Goal: Task Accomplishment & Management: Use online tool/utility

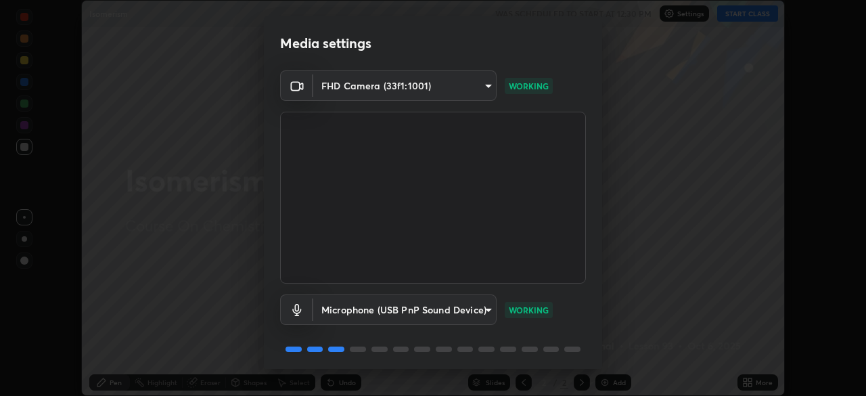
scroll to position [48, 0]
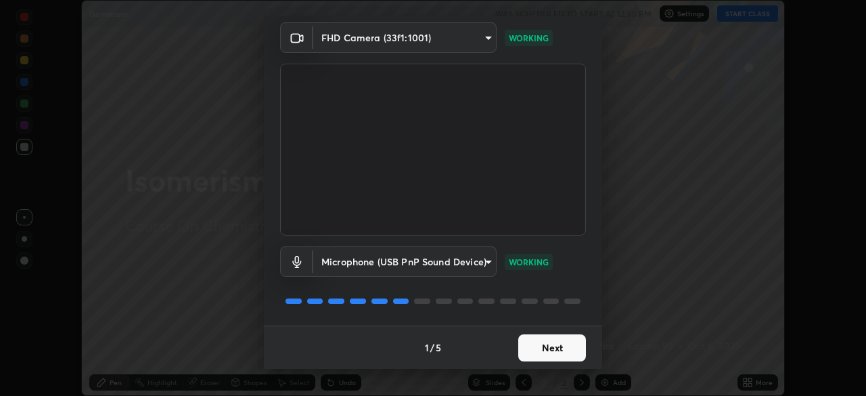
click at [538, 342] on button "Next" at bounding box center [552, 347] width 68 height 27
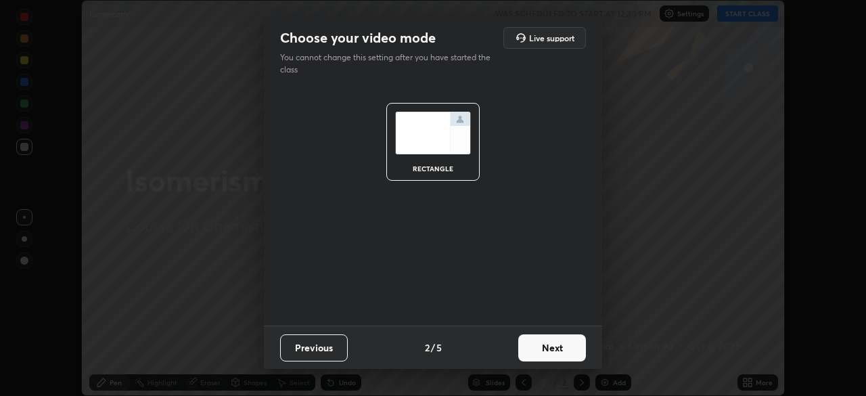
scroll to position [0, 0]
click at [554, 339] on button "Next" at bounding box center [552, 347] width 68 height 27
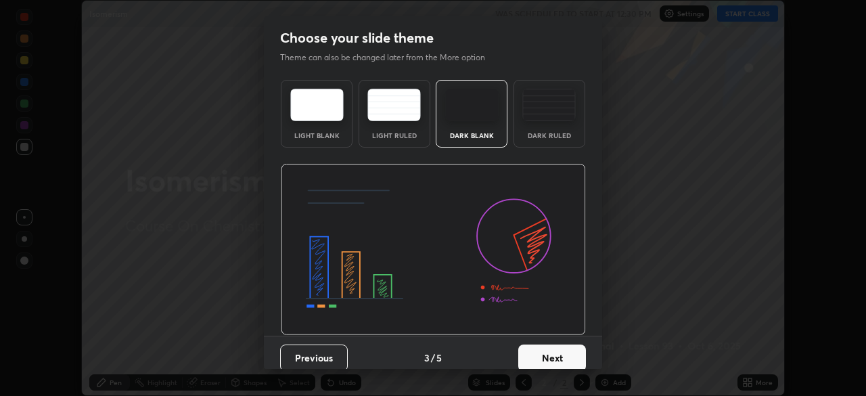
click at [556, 354] on button "Next" at bounding box center [552, 357] width 68 height 27
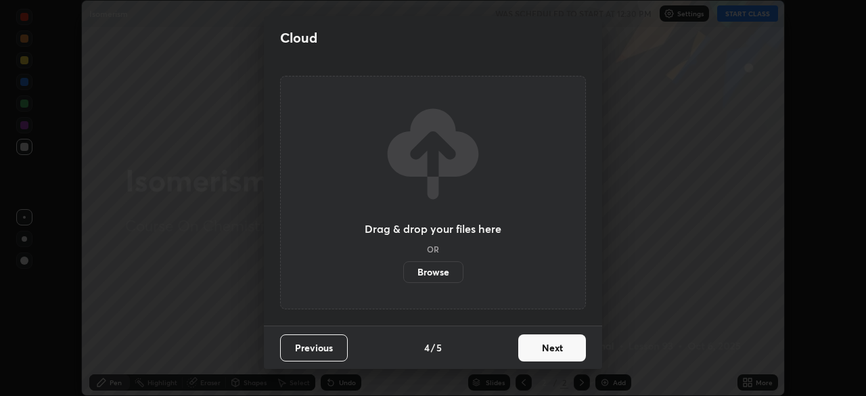
click at [441, 278] on label "Browse" at bounding box center [433, 272] width 60 height 22
click at [403, 278] on input "Browse" at bounding box center [403, 272] width 0 height 22
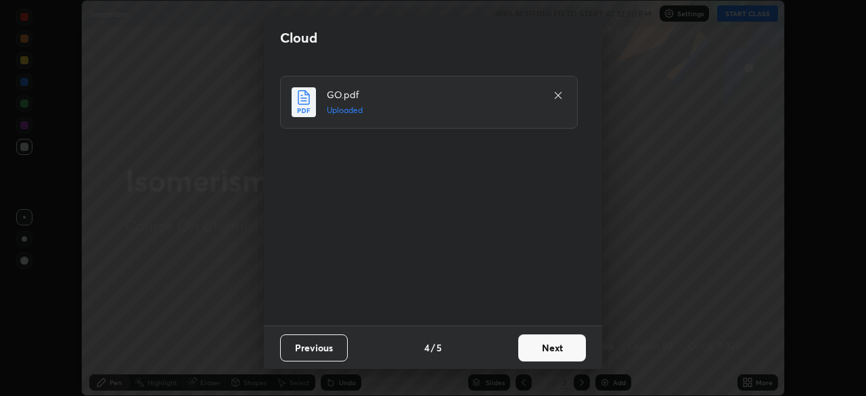
click at [557, 350] on button "Next" at bounding box center [552, 347] width 68 height 27
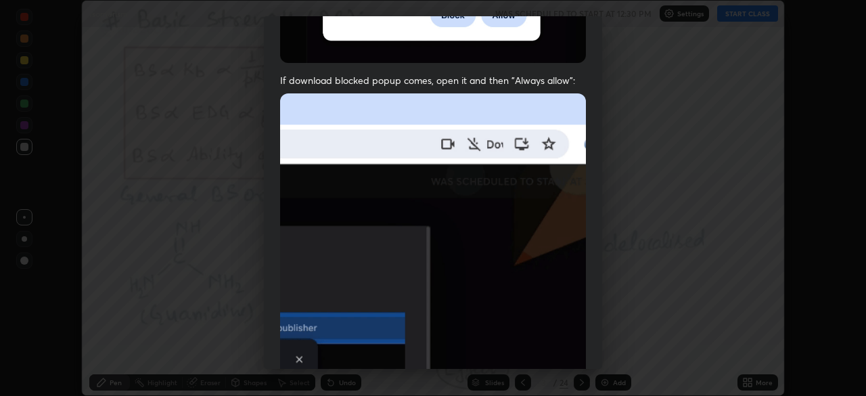
scroll to position [324, 0]
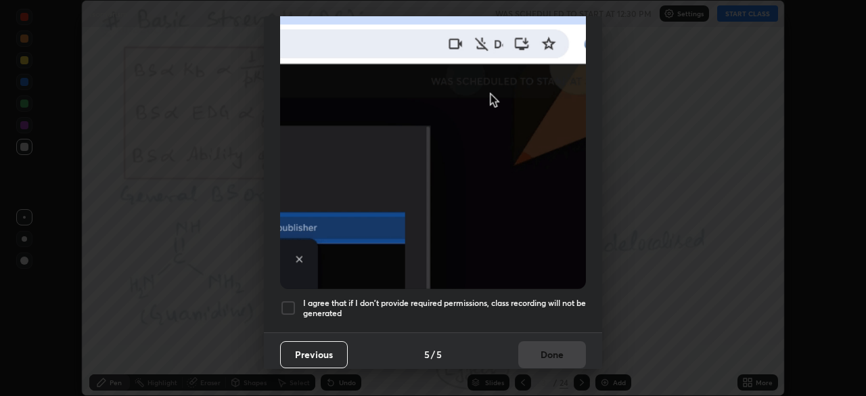
click at [548, 300] on h5 "I agree that if I don't provide required permissions, class recording will not …" at bounding box center [444, 308] width 283 height 21
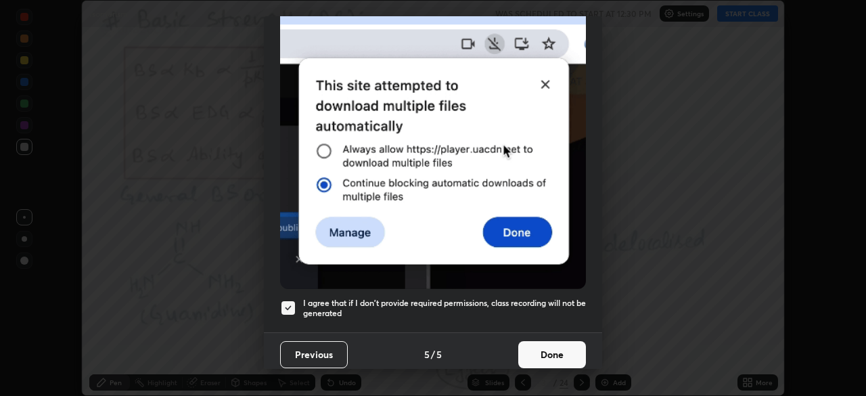
click at [554, 345] on button "Done" at bounding box center [552, 354] width 68 height 27
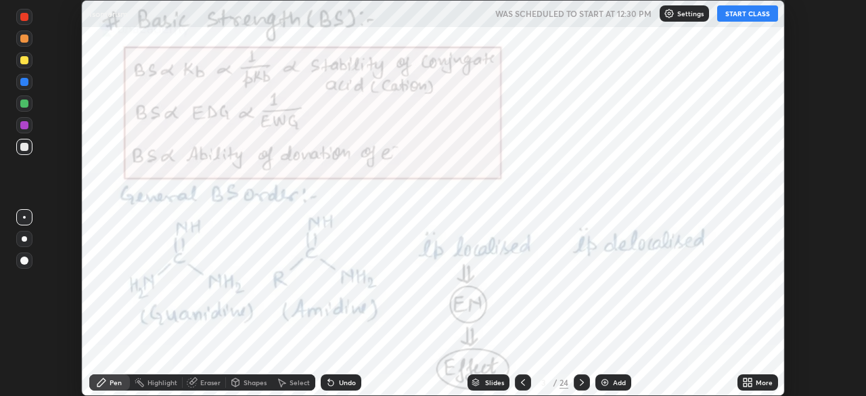
click at [498, 383] on div "Slides" at bounding box center [494, 382] width 19 height 7
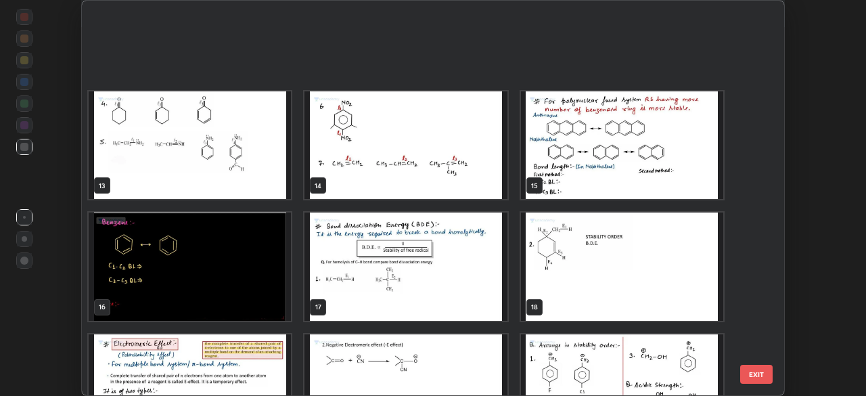
scroll to position [578, 0]
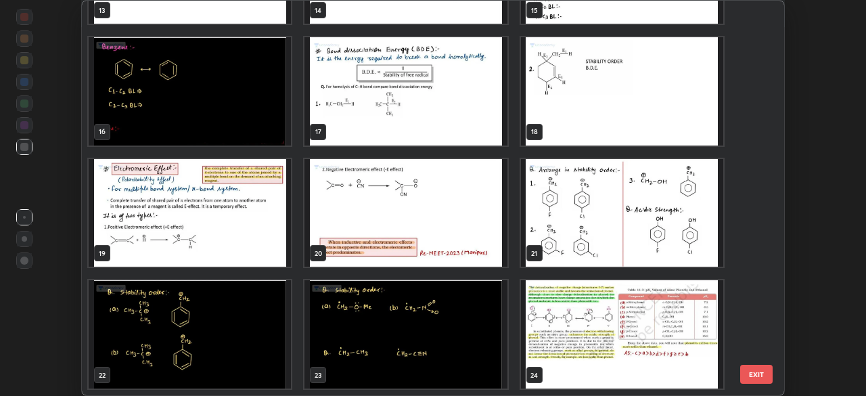
click at [761, 370] on button "EXIT" at bounding box center [756, 374] width 32 height 19
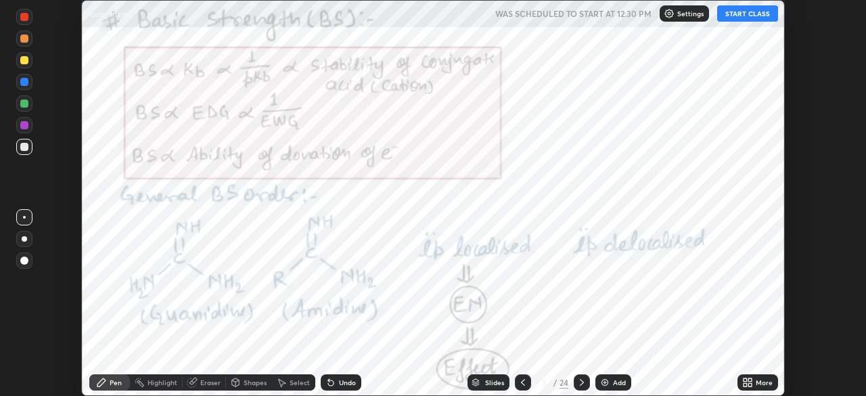
click at [494, 382] on div "Slides" at bounding box center [494, 382] width 19 height 7
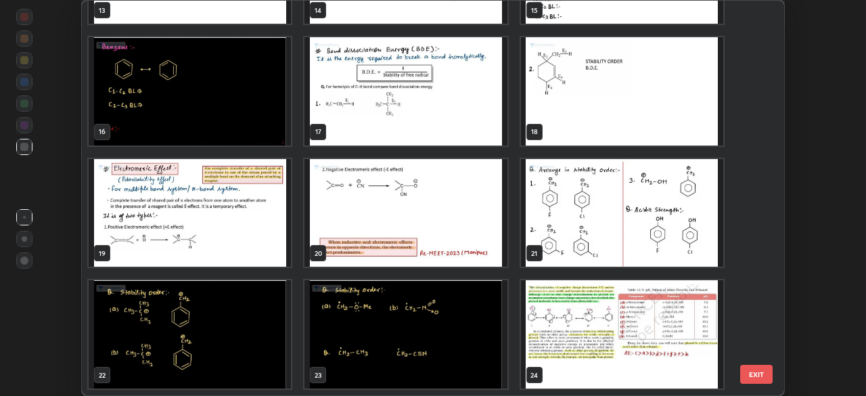
click at [604, 335] on img "grid" at bounding box center [622, 334] width 202 height 108
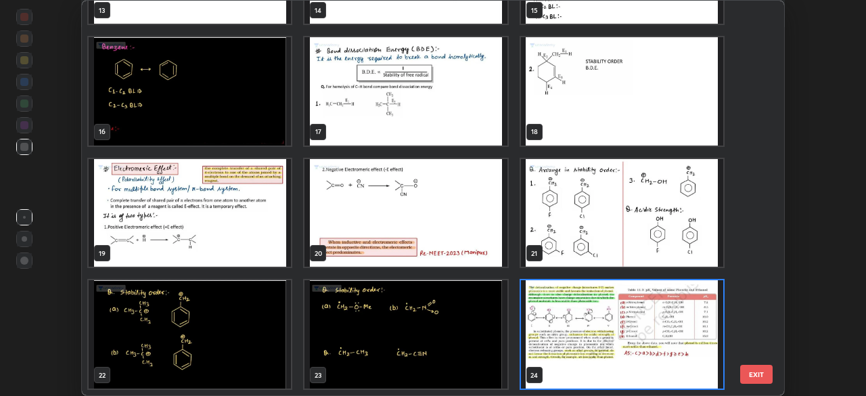
click at [607, 347] on img "grid" at bounding box center [622, 334] width 202 height 108
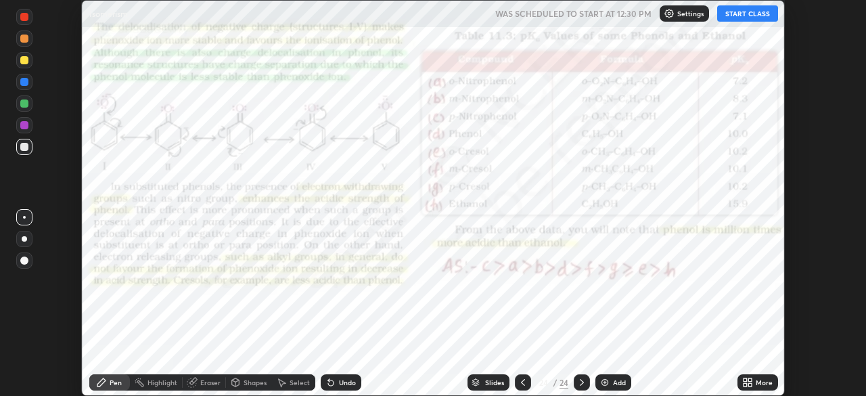
click at [614, 384] on div "Add" at bounding box center [619, 382] width 13 height 7
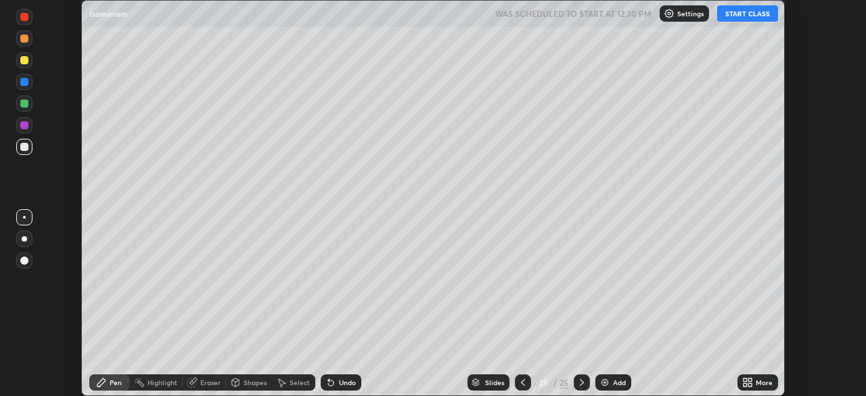
click at [758, 382] on div "More" at bounding box center [763, 382] width 17 height 7
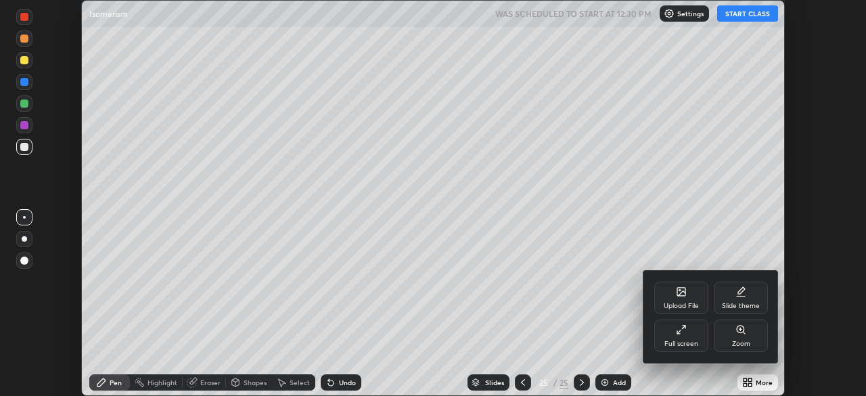
click at [686, 299] on div "Upload File" at bounding box center [681, 297] width 54 height 32
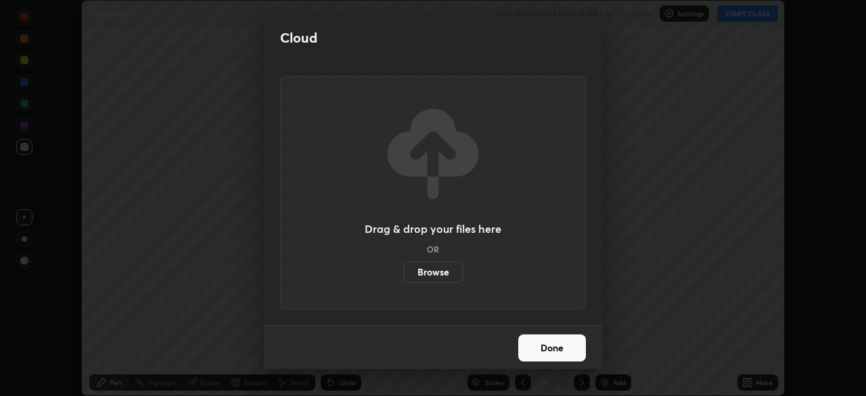
click at [440, 272] on label "Browse" at bounding box center [433, 272] width 60 height 22
click at [403, 272] on input "Browse" at bounding box center [403, 272] width 0 height 22
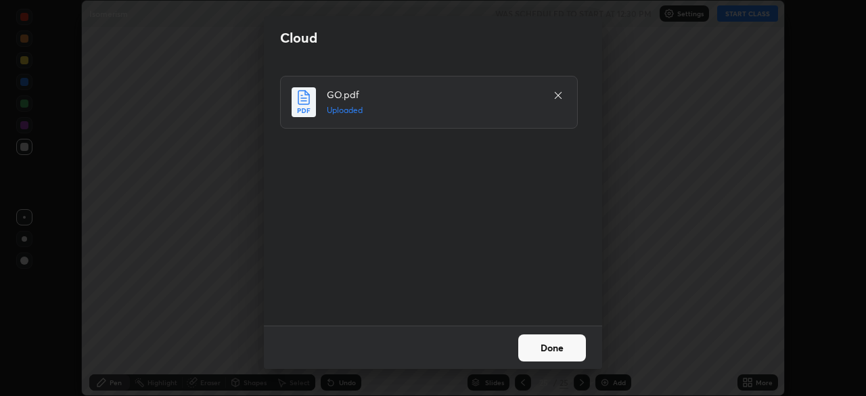
click at [555, 338] on button "Done" at bounding box center [552, 347] width 68 height 27
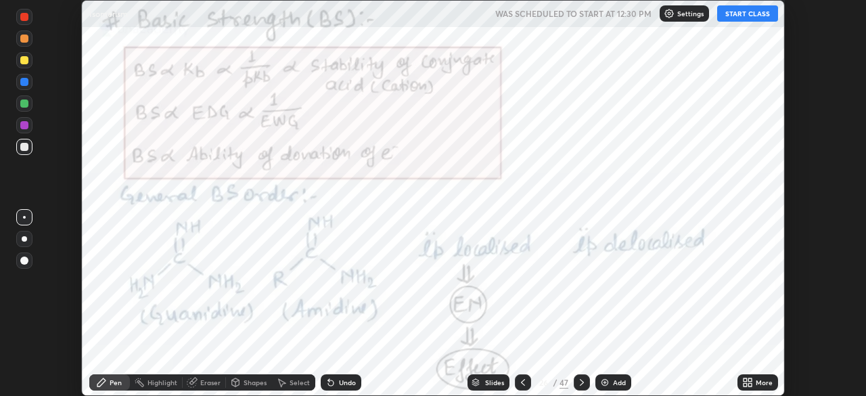
click at [491, 384] on div "Slides" at bounding box center [494, 382] width 19 height 7
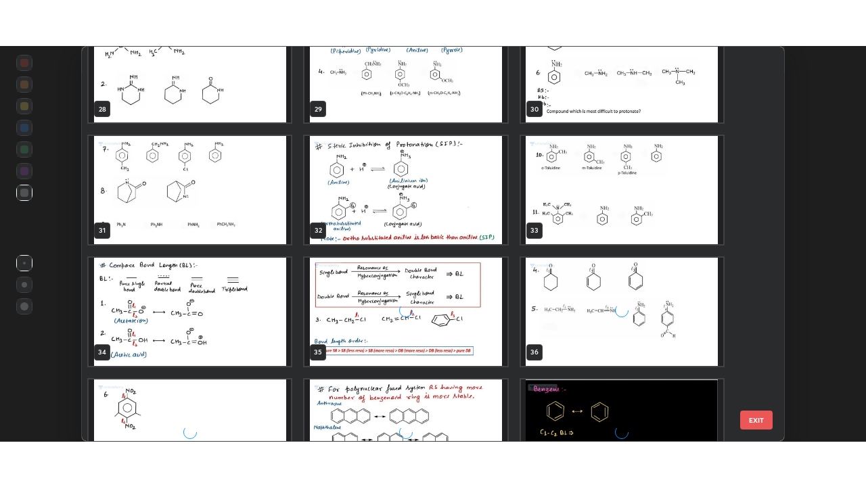
scroll to position [1549, 0]
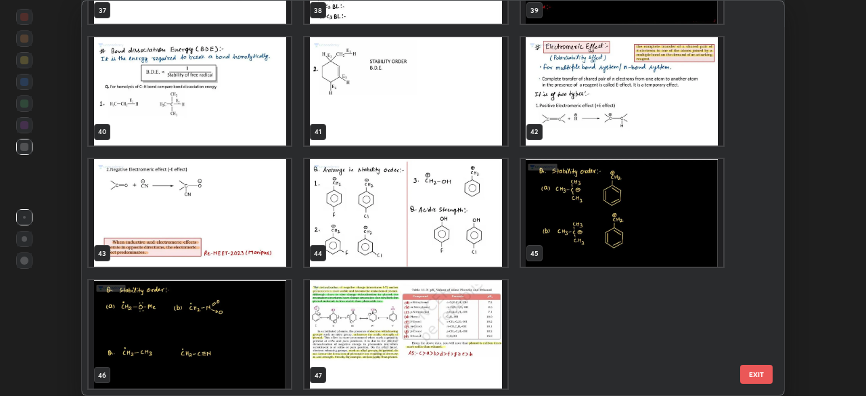
click at [461, 352] on img "grid" at bounding box center [405, 334] width 202 height 108
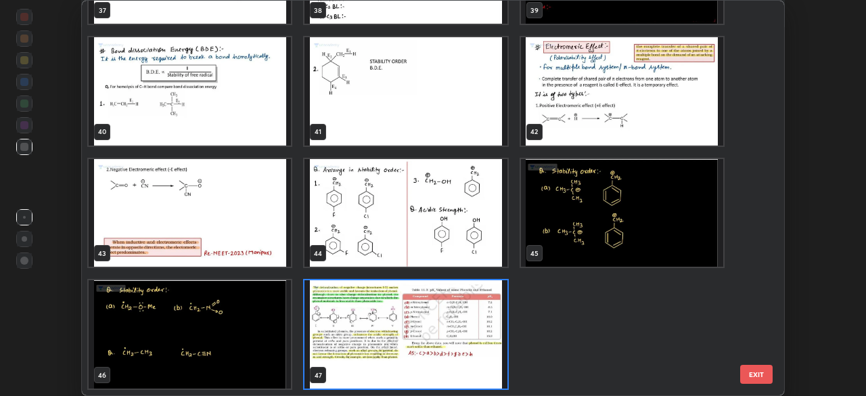
click at [459, 348] on img "grid" at bounding box center [405, 334] width 202 height 108
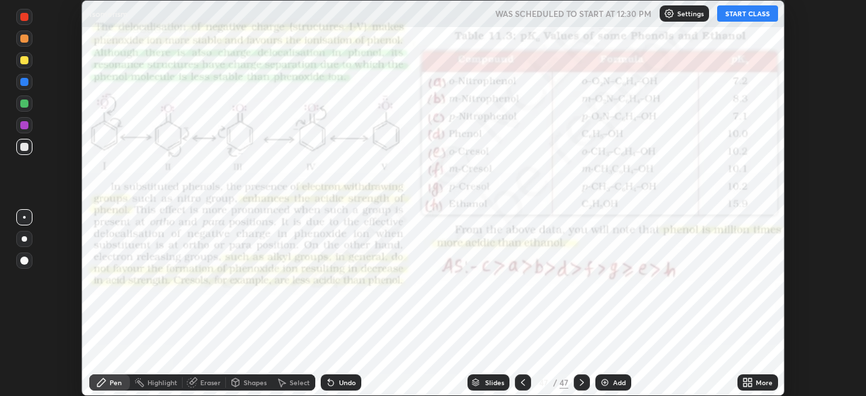
click at [609, 385] on div "Add" at bounding box center [613, 382] width 36 height 16
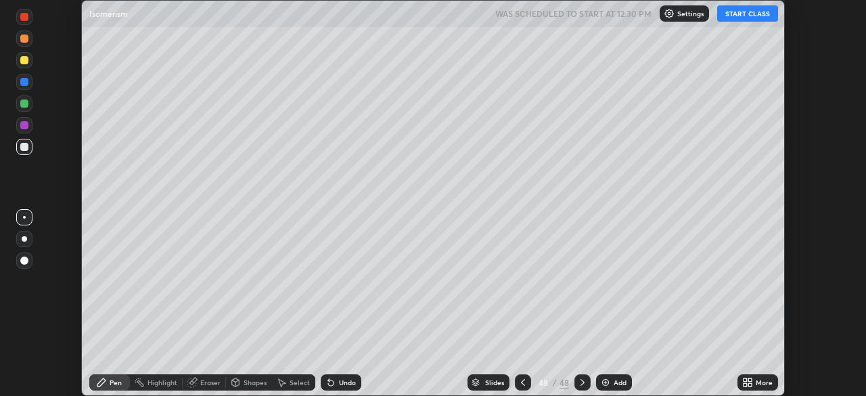
click at [757, 376] on div "More" at bounding box center [757, 382] width 41 height 16
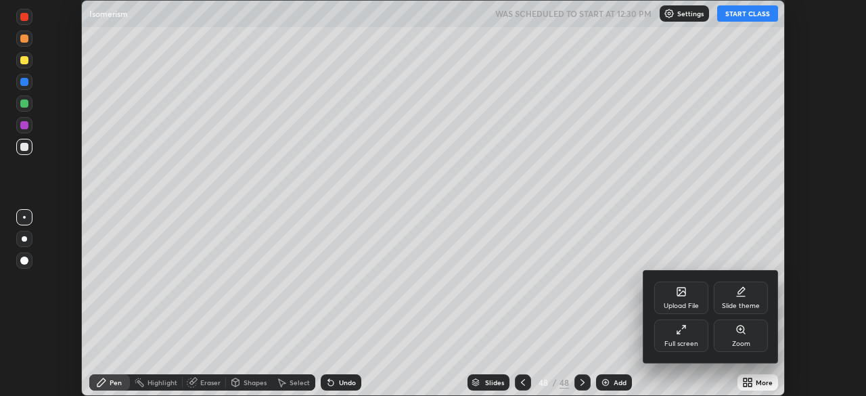
click at [672, 333] on div "Full screen" at bounding box center [681, 335] width 54 height 32
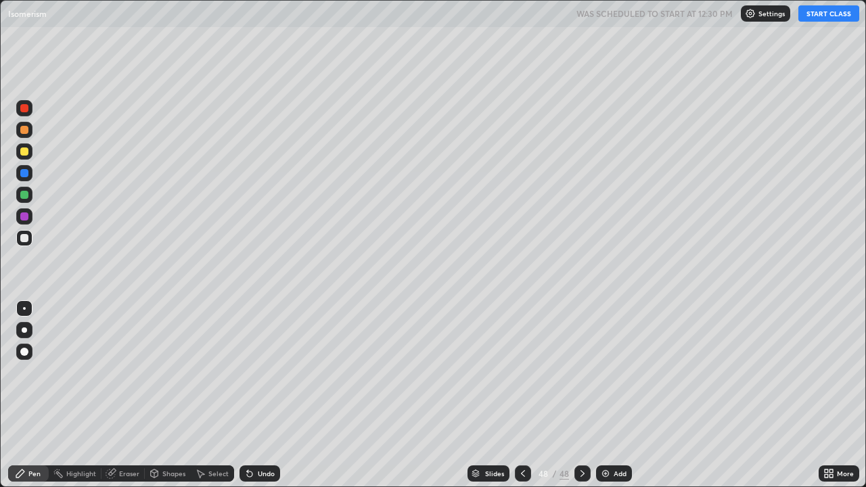
scroll to position [487, 866]
click at [25, 238] on div at bounding box center [24, 238] width 8 height 8
click at [822, 20] on button "START CLASS" at bounding box center [828, 13] width 61 height 16
click at [266, 395] on div "Undo" at bounding box center [266, 473] width 17 height 7
click at [615, 395] on div "Add" at bounding box center [619, 473] width 13 height 7
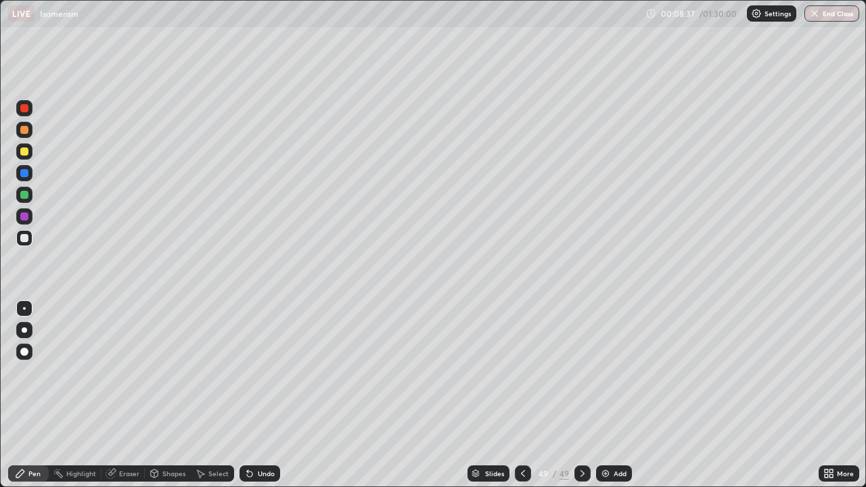
click at [523, 395] on div at bounding box center [523, 473] width 16 height 16
click at [582, 395] on icon at bounding box center [582, 473] width 4 height 7
click at [27, 241] on div at bounding box center [24, 238] width 8 height 8
click at [16, 395] on div at bounding box center [25, 379] width 22 height 162
click at [28, 239] on div at bounding box center [24, 238] width 8 height 8
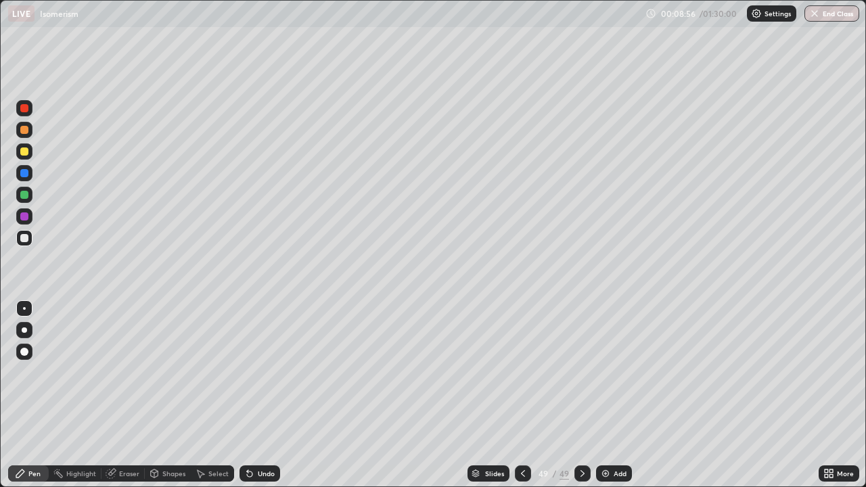
click at [28, 239] on div at bounding box center [24, 238] width 8 height 8
click at [131, 395] on div "Eraser" at bounding box center [129, 473] width 20 height 7
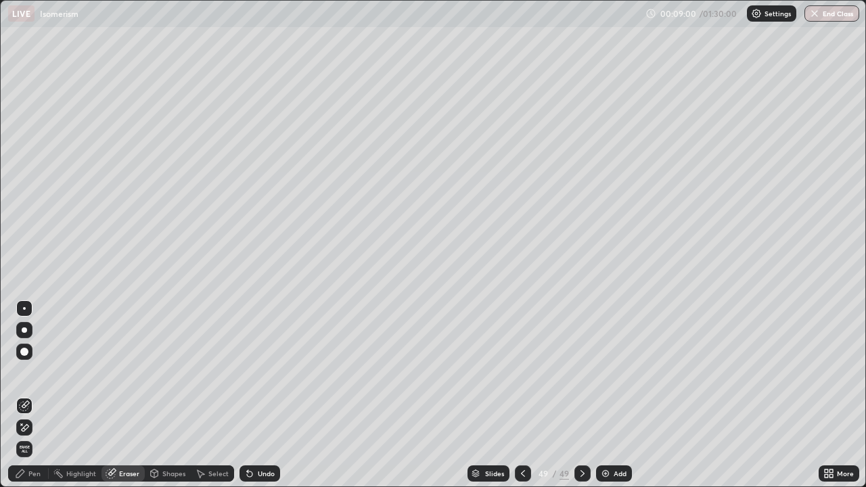
click at [27, 395] on div "Pen" at bounding box center [28, 473] width 41 height 16
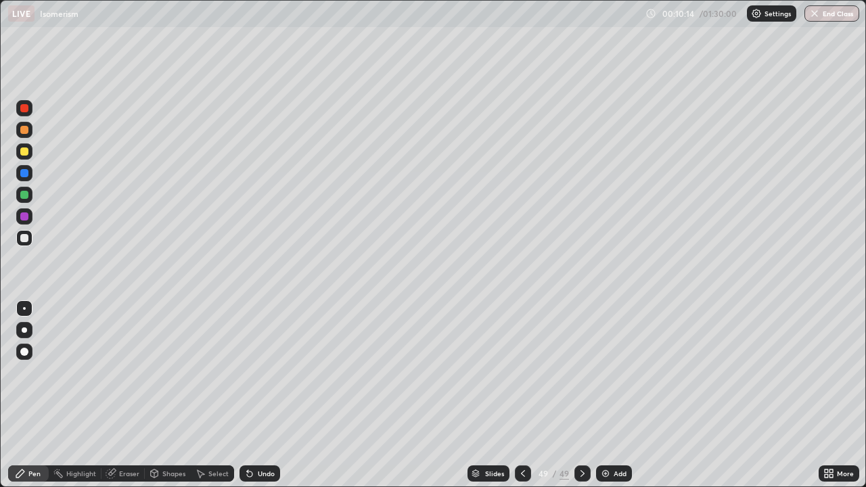
click at [257, 395] on div "Undo" at bounding box center [259, 473] width 41 height 16
click at [116, 395] on div "Eraser" at bounding box center [122, 473] width 43 height 16
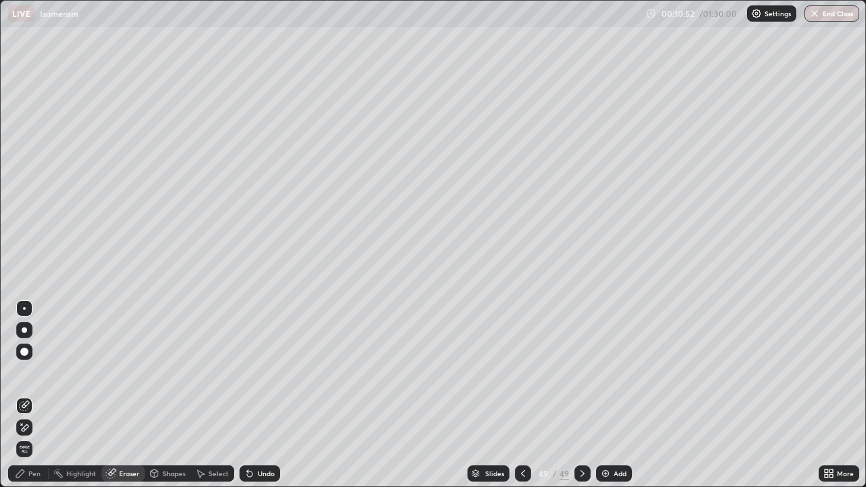
click at [32, 395] on div "Pen" at bounding box center [34, 473] width 12 height 7
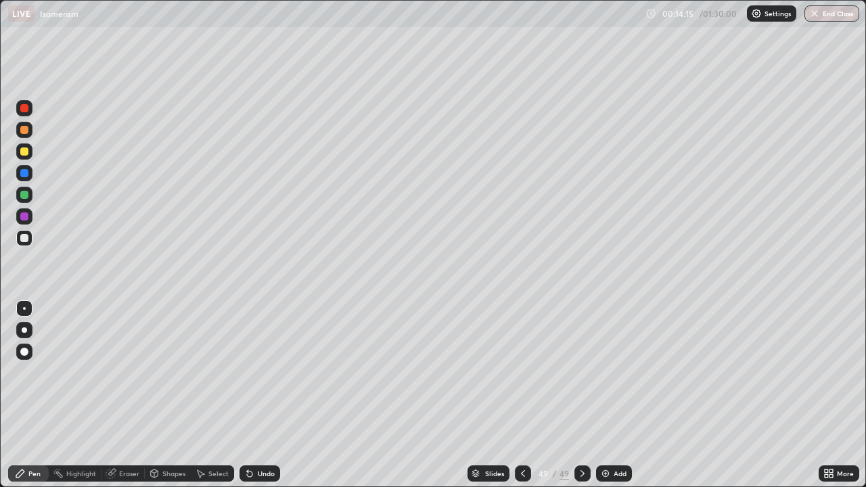
click at [580, 395] on icon at bounding box center [582, 473] width 4 height 7
click at [616, 395] on div "Add" at bounding box center [614, 473] width 36 height 16
click at [30, 238] on div at bounding box center [24, 238] width 16 height 16
click at [527, 395] on div at bounding box center [522, 473] width 16 height 16
click at [581, 395] on icon at bounding box center [582, 473] width 11 height 11
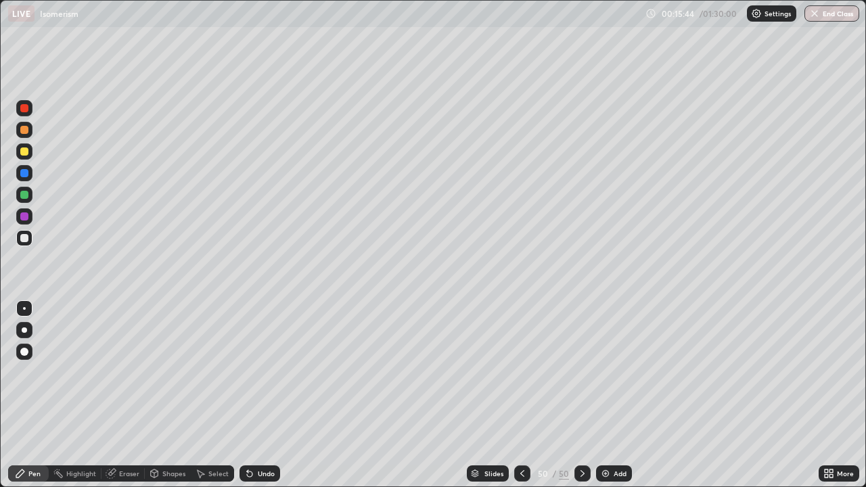
click at [254, 395] on div "Undo" at bounding box center [259, 473] width 41 height 16
click at [25, 195] on div at bounding box center [24, 195] width 8 height 8
click at [24, 174] on div at bounding box center [24, 173] width 8 height 8
click at [122, 395] on div "Eraser" at bounding box center [129, 473] width 20 height 7
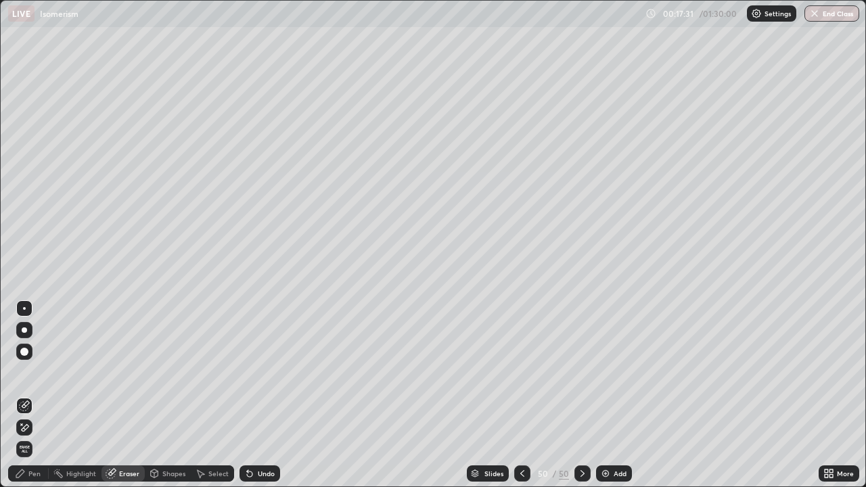
click at [30, 395] on div "Pen" at bounding box center [34, 473] width 12 height 7
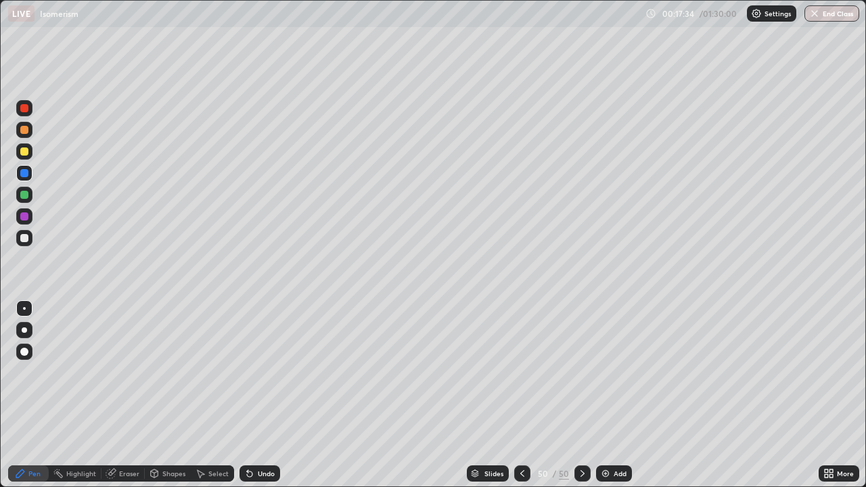
click at [126, 395] on div "Eraser" at bounding box center [129, 473] width 20 height 7
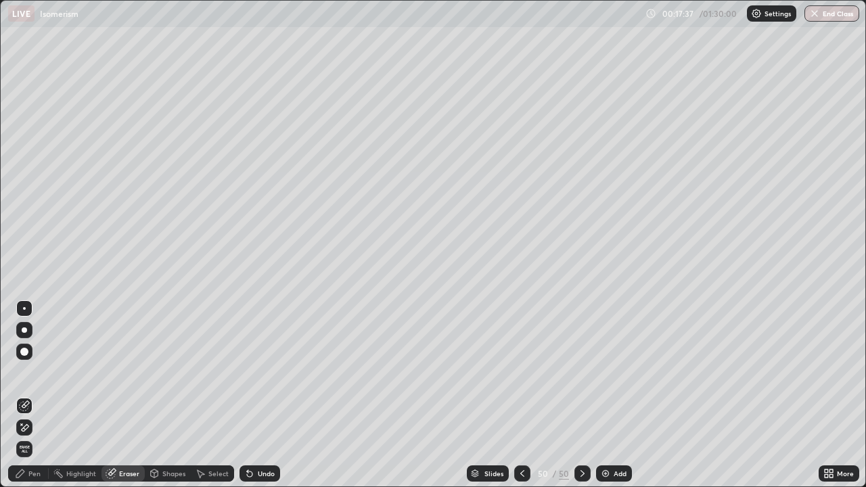
click at [32, 395] on div "Pen" at bounding box center [34, 473] width 12 height 7
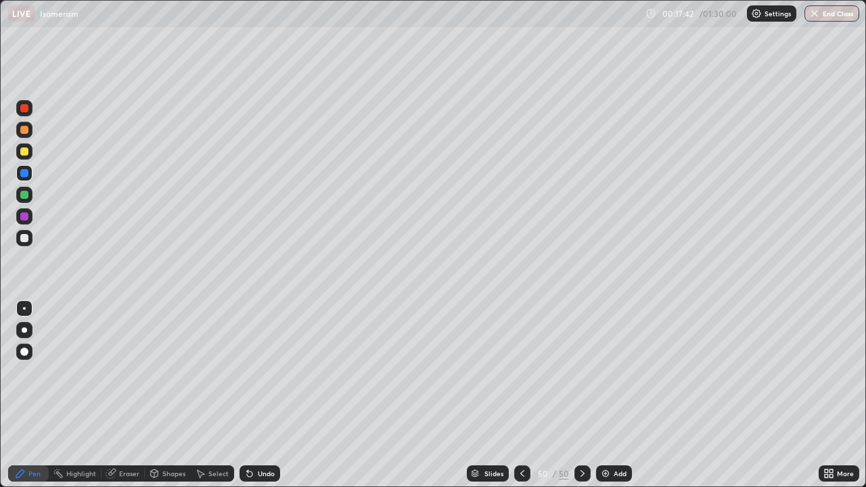
click at [25, 238] on div at bounding box center [24, 238] width 8 height 8
click at [24, 150] on div at bounding box center [24, 151] width 8 height 8
click at [258, 395] on div "Undo" at bounding box center [266, 473] width 17 height 7
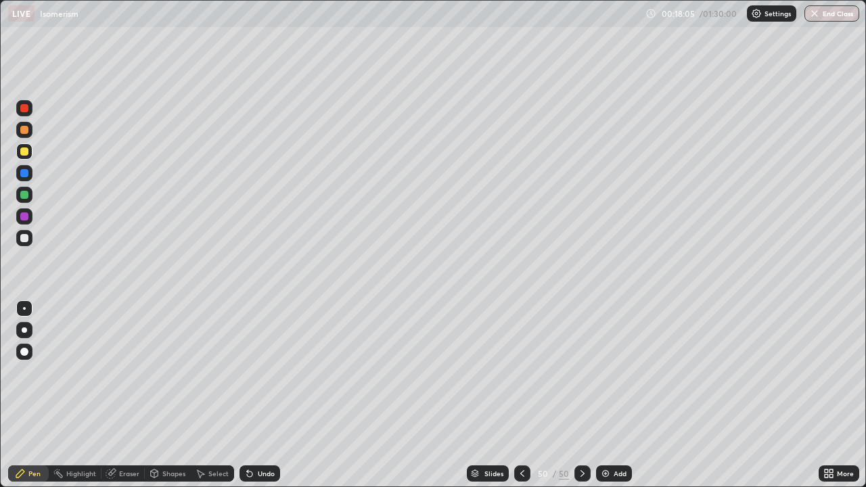
click at [265, 395] on div "Undo" at bounding box center [266, 473] width 17 height 7
click at [581, 395] on icon at bounding box center [582, 473] width 11 height 11
click at [608, 395] on img at bounding box center [605, 473] width 11 height 11
click at [24, 236] on div at bounding box center [24, 238] width 8 height 8
click at [26, 195] on div at bounding box center [24, 195] width 8 height 8
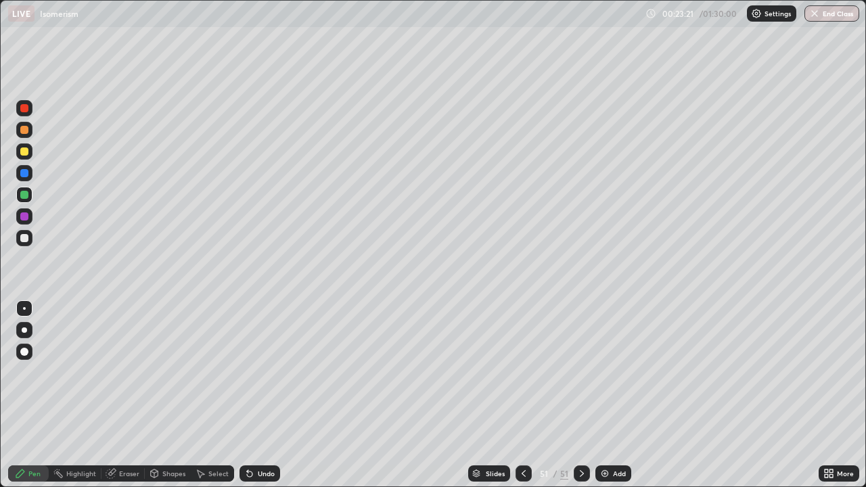
click at [248, 395] on icon at bounding box center [249, 473] width 11 height 11
click at [25, 238] on div at bounding box center [24, 238] width 8 height 8
click at [261, 395] on div "Undo" at bounding box center [259, 473] width 41 height 16
click at [28, 194] on div at bounding box center [24, 195] width 8 height 8
click at [258, 395] on div "Undo" at bounding box center [259, 473] width 41 height 16
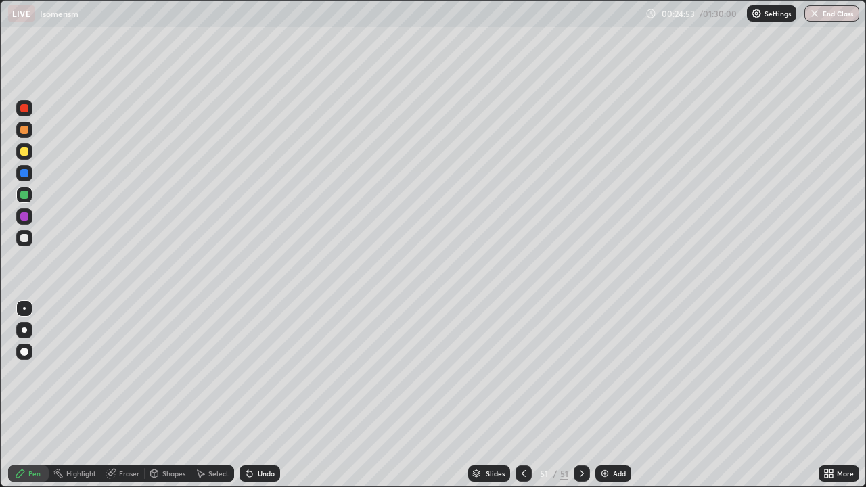
click at [26, 243] on div at bounding box center [24, 238] width 16 height 16
click at [269, 395] on div "Undo" at bounding box center [266, 473] width 17 height 7
click at [25, 195] on div at bounding box center [24, 195] width 8 height 8
click at [29, 239] on div at bounding box center [24, 238] width 16 height 16
click at [25, 195] on div at bounding box center [24, 195] width 8 height 8
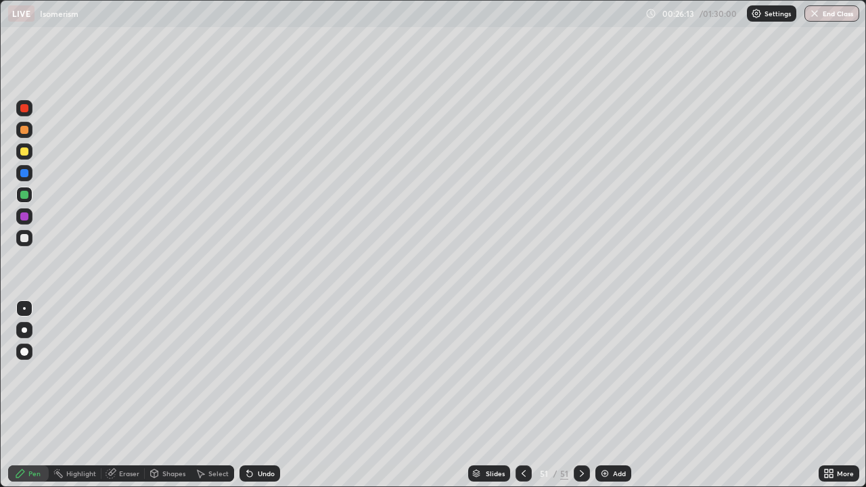
click at [27, 244] on div at bounding box center [24, 238] width 16 height 16
click at [28, 197] on div at bounding box center [24, 195] width 8 height 8
click at [24, 150] on div at bounding box center [24, 151] width 8 height 8
click at [580, 395] on icon at bounding box center [581, 473] width 11 height 11
click at [606, 395] on img at bounding box center [604, 473] width 11 height 11
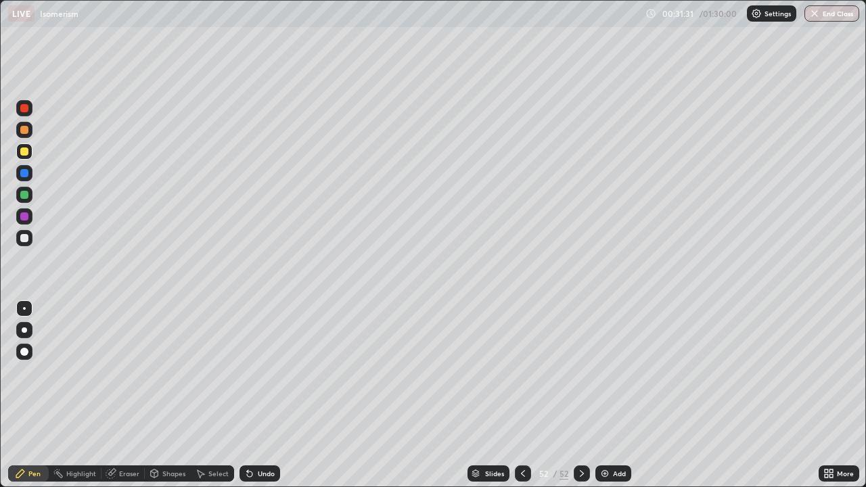
click at [521, 395] on icon at bounding box center [522, 473] width 11 height 11
click at [517, 395] on div at bounding box center [523, 473] width 16 height 16
click at [576, 395] on icon at bounding box center [581, 473] width 11 height 11
click at [585, 395] on icon at bounding box center [581, 473] width 11 height 11
click at [26, 239] on div at bounding box center [24, 238] width 8 height 8
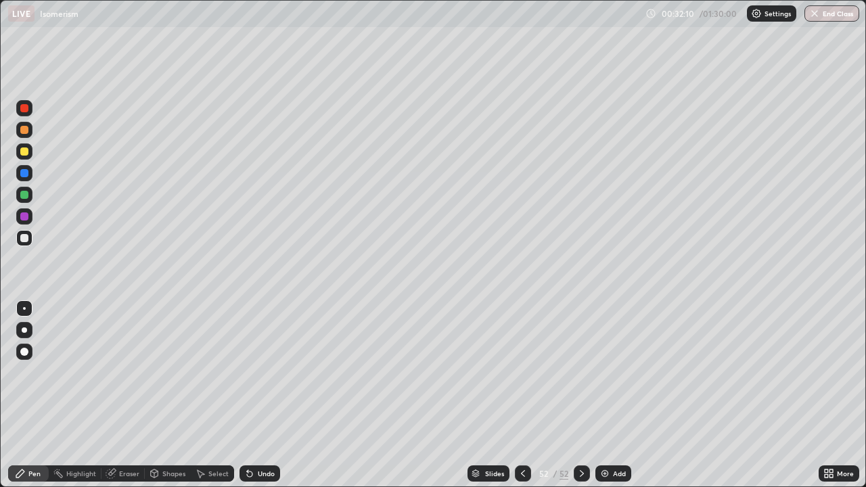
click at [27, 149] on div at bounding box center [24, 151] width 8 height 8
click at [259, 395] on div "Undo" at bounding box center [259, 473] width 41 height 16
click at [272, 395] on div "Undo" at bounding box center [259, 473] width 41 height 16
click at [262, 395] on div "Undo" at bounding box center [259, 473] width 41 height 16
click at [259, 395] on div "Undo" at bounding box center [259, 473] width 41 height 16
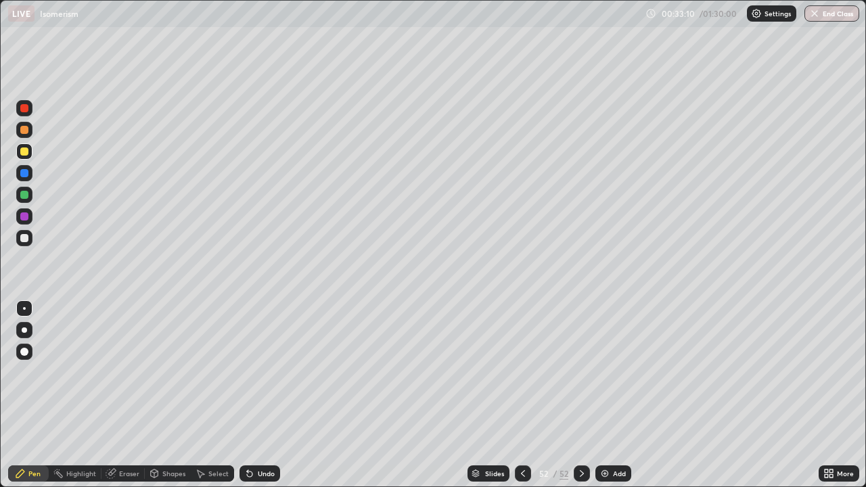
click at [27, 244] on div at bounding box center [24, 238] width 16 height 16
click at [26, 237] on div at bounding box center [24, 238] width 8 height 8
click at [25, 195] on div at bounding box center [24, 195] width 8 height 8
click at [25, 241] on div at bounding box center [24, 238] width 8 height 8
click at [24, 195] on div at bounding box center [24, 195] width 8 height 8
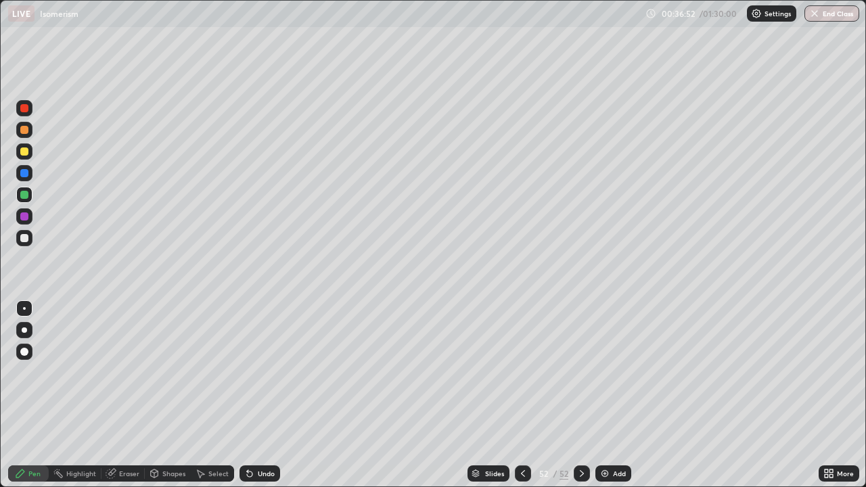
click at [22, 235] on div at bounding box center [24, 238] width 8 height 8
click at [601, 395] on img at bounding box center [604, 473] width 11 height 11
click at [521, 395] on icon at bounding box center [522, 473] width 11 height 11
click at [580, 395] on icon at bounding box center [582, 473] width 11 height 11
click at [256, 395] on div "Undo" at bounding box center [259, 473] width 41 height 16
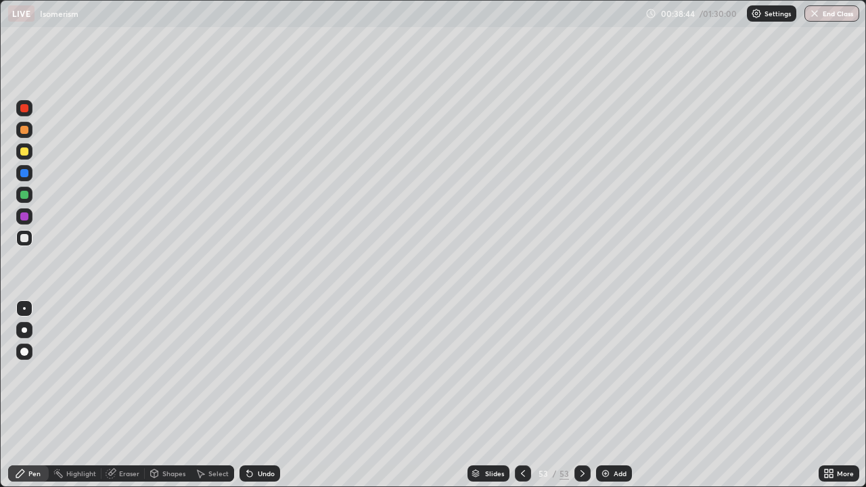
click at [258, 395] on div "Undo" at bounding box center [266, 473] width 17 height 7
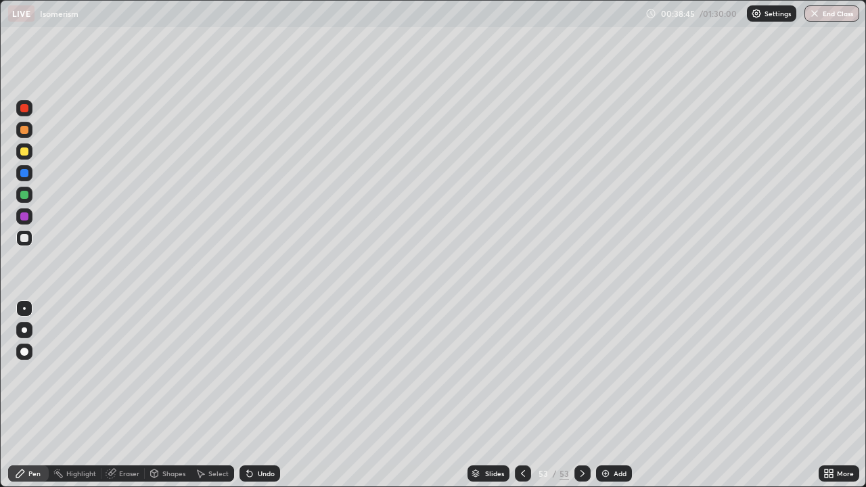
click at [258, 395] on div "Undo" at bounding box center [259, 473] width 41 height 16
click at [261, 395] on div "Undo" at bounding box center [259, 473] width 41 height 16
click at [259, 395] on div "Undo" at bounding box center [259, 473] width 41 height 16
click at [25, 154] on div at bounding box center [24, 151] width 8 height 8
click at [574, 395] on div at bounding box center [582, 473] width 16 height 16
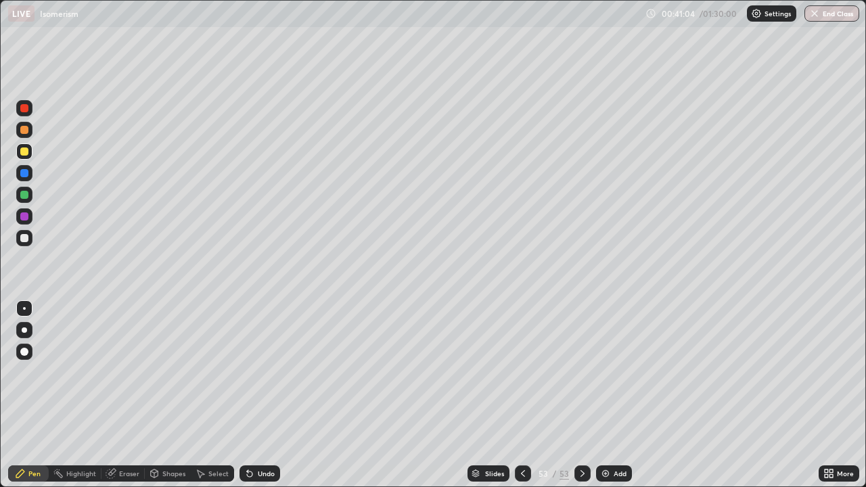
click at [610, 395] on div "Add" at bounding box center [614, 473] width 36 height 16
click at [30, 151] on div at bounding box center [24, 151] width 16 height 16
click at [22, 235] on div at bounding box center [24, 238] width 8 height 8
click at [263, 395] on div "Undo" at bounding box center [266, 473] width 17 height 7
click at [264, 395] on div "Undo" at bounding box center [266, 473] width 17 height 7
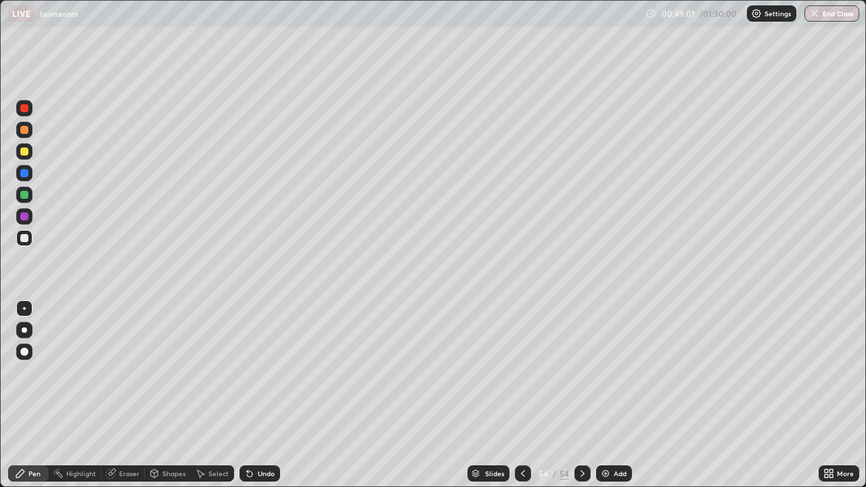
click at [128, 395] on div "Eraser" at bounding box center [122, 473] width 43 height 16
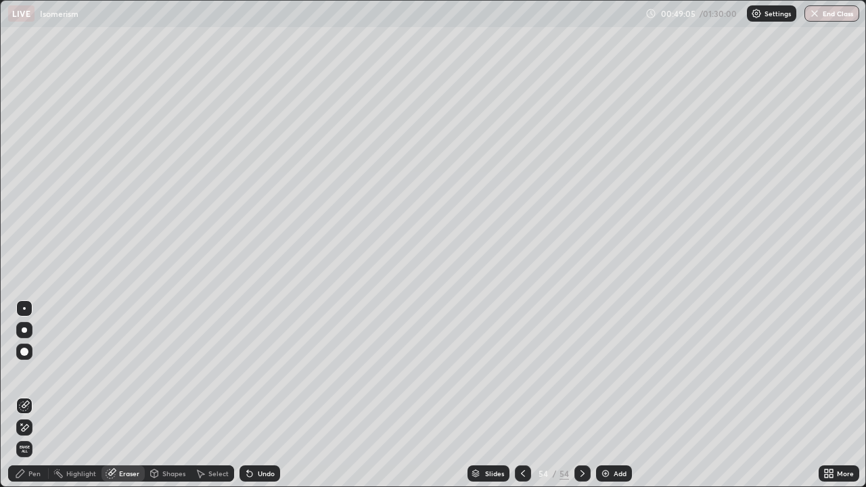
click at [34, 395] on div "Pen" at bounding box center [34, 473] width 12 height 7
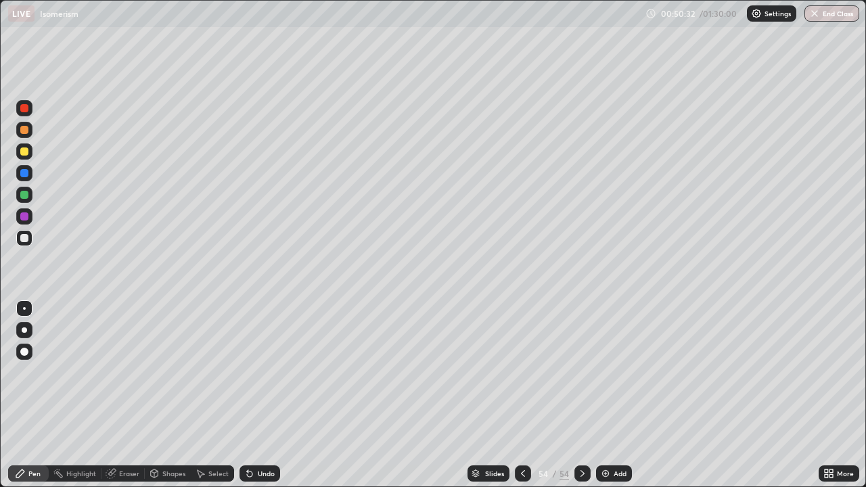
click at [582, 395] on icon at bounding box center [582, 473] width 4 height 7
click at [612, 395] on div "Add" at bounding box center [614, 473] width 36 height 16
click at [30, 151] on div at bounding box center [24, 151] width 16 height 16
click at [25, 240] on div at bounding box center [24, 238] width 8 height 8
click at [31, 201] on div at bounding box center [24, 195] width 16 height 22
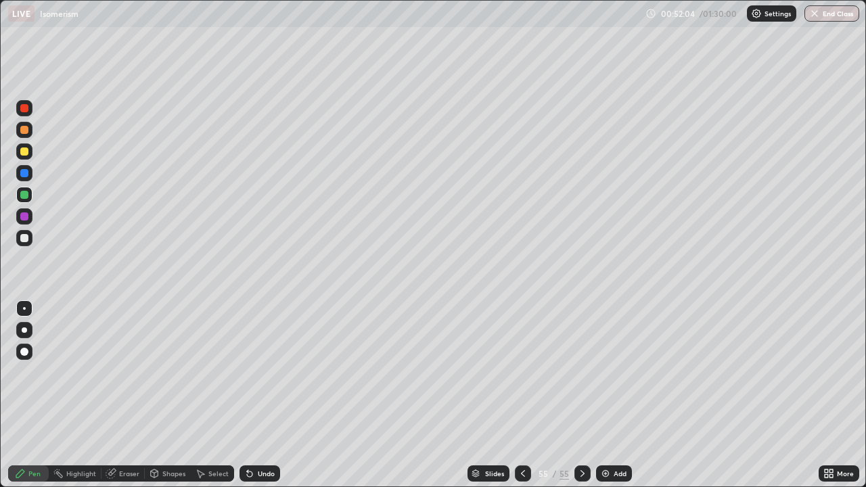
click at [28, 234] on div at bounding box center [24, 238] width 16 height 16
click at [27, 209] on div at bounding box center [24, 216] width 16 height 16
click at [23, 240] on div at bounding box center [24, 238] width 8 height 8
click at [24, 152] on div at bounding box center [24, 151] width 8 height 8
click at [26, 241] on div at bounding box center [24, 238] width 8 height 8
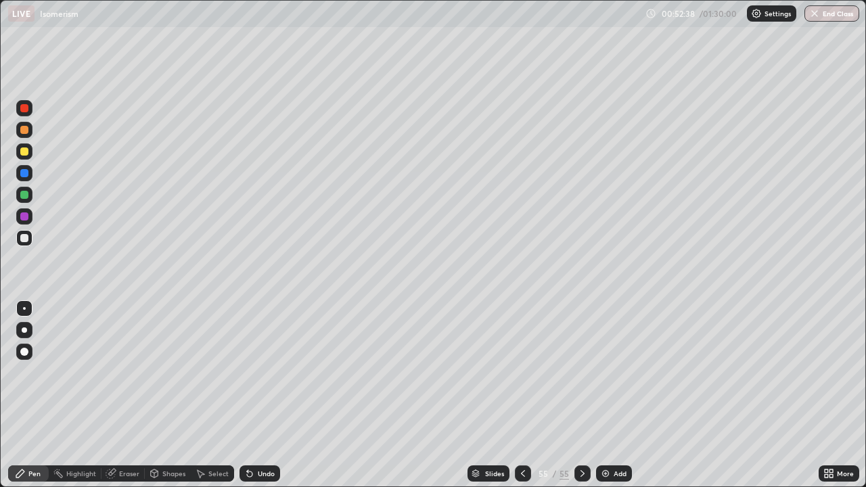
click at [27, 239] on div at bounding box center [24, 238] width 8 height 8
click at [25, 216] on div at bounding box center [24, 216] width 8 height 8
click at [273, 395] on div "Undo" at bounding box center [259, 473] width 41 height 16
click at [32, 238] on div at bounding box center [24, 238] width 16 height 16
click at [24, 154] on div at bounding box center [24, 151] width 8 height 8
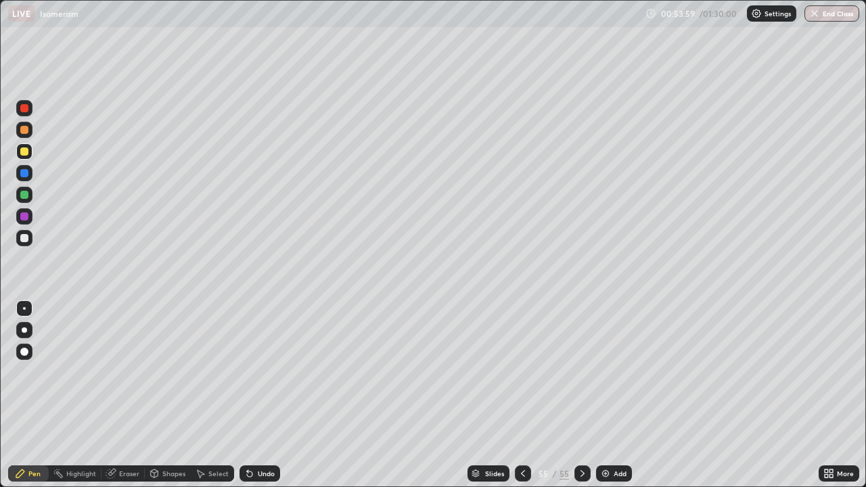
click at [26, 239] on div at bounding box center [24, 238] width 8 height 8
click at [28, 395] on div "Pen" at bounding box center [28, 473] width 41 height 16
click at [264, 395] on div "Undo" at bounding box center [266, 473] width 17 height 7
click at [260, 395] on div "Undo" at bounding box center [259, 473] width 41 height 16
click at [258, 395] on div "Undo" at bounding box center [259, 473] width 41 height 16
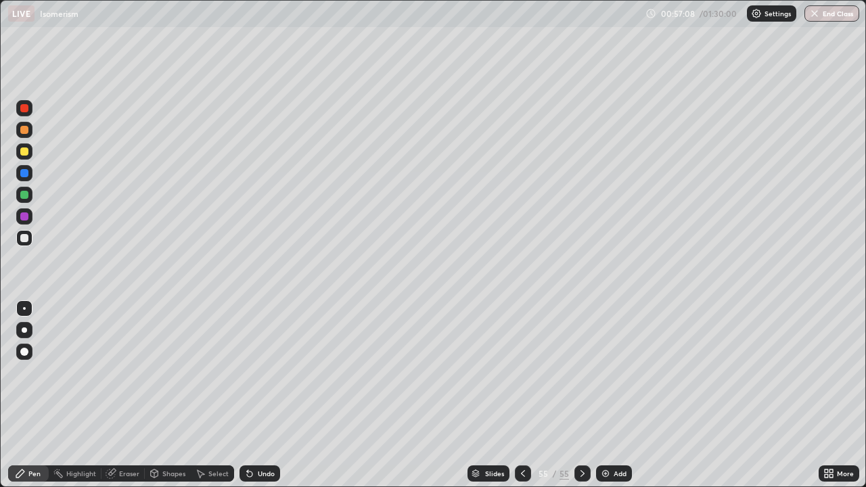
click at [29, 212] on div at bounding box center [24, 216] width 16 height 16
click at [24, 198] on div at bounding box center [24, 195] width 8 height 8
click at [580, 395] on icon at bounding box center [582, 473] width 4 height 7
click at [610, 395] on div "Add" at bounding box center [614, 473] width 36 height 16
click at [32, 240] on div at bounding box center [24, 238] width 16 height 16
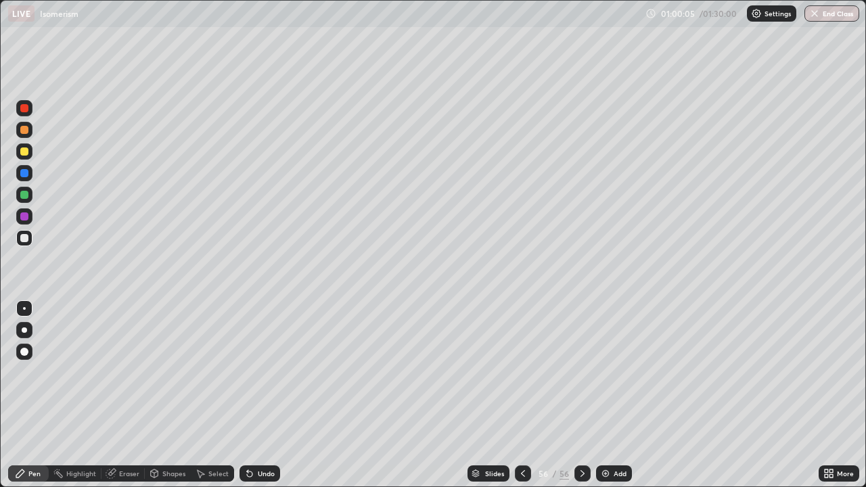
click at [521, 395] on icon at bounding box center [522, 473] width 11 height 11
click at [584, 395] on div at bounding box center [582, 473] width 16 height 16
click at [521, 395] on icon at bounding box center [522, 473] width 11 height 11
click at [582, 395] on icon at bounding box center [582, 473] width 11 height 11
click at [28, 149] on div at bounding box center [24, 151] width 8 height 8
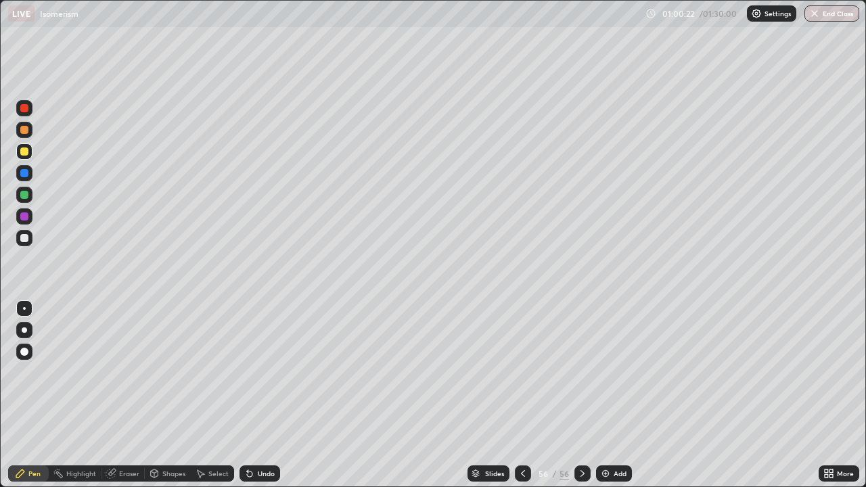
click at [31, 240] on div at bounding box center [24, 238] width 16 height 16
click at [24, 240] on div at bounding box center [24, 238] width 8 height 8
click at [515, 395] on div at bounding box center [523, 473] width 16 height 16
click at [26, 176] on div at bounding box center [24, 173] width 8 height 8
click at [580, 395] on icon at bounding box center [582, 473] width 11 height 11
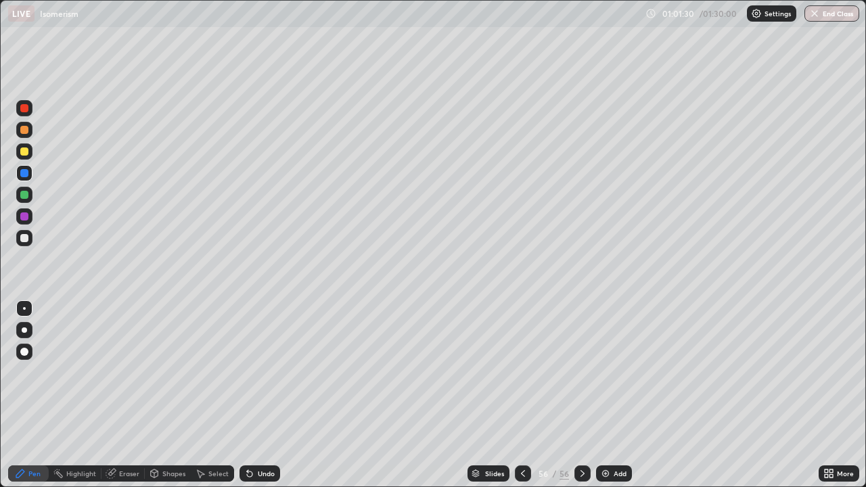
click at [25, 241] on div at bounding box center [24, 238] width 8 height 8
click at [521, 395] on icon at bounding box center [522, 473] width 11 height 11
click at [580, 395] on icon at bounding box center [582, 473] width 11 height 11
click at [521, 395] on icon at bounding box center [522, 473] width 11 height 11
click at [577, 395] on icon at bounding box center [582, 473] width 11 height 11
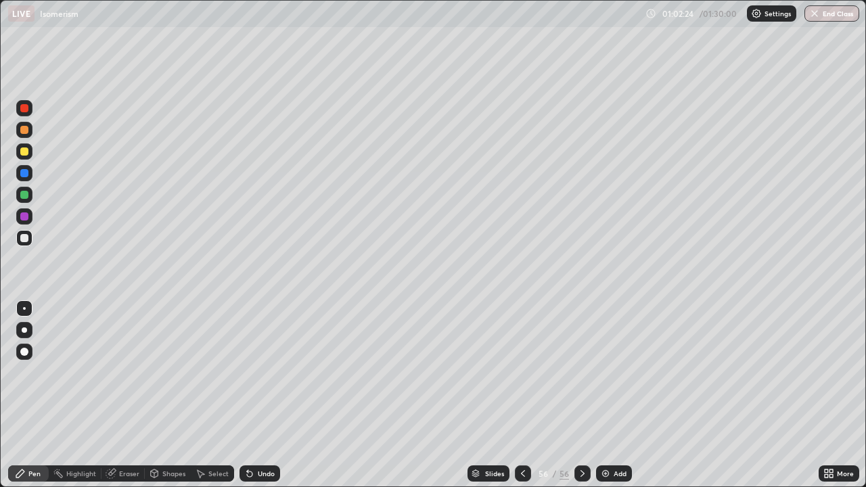
click at [519, 395] on div at bounding box center [523, 473] width 16 height 16
click at [579, 395] on icon at bounding box center [582, 473] width 11 height 11
click at [521, 395] on icon at bounding box center [523, 473] width 4 height 7
click at [575, 395] on div at bounding box center [582, 473] width 16 height 16
click at [521, 395] on icon at bounding box center [523, 473] width 4 height 7
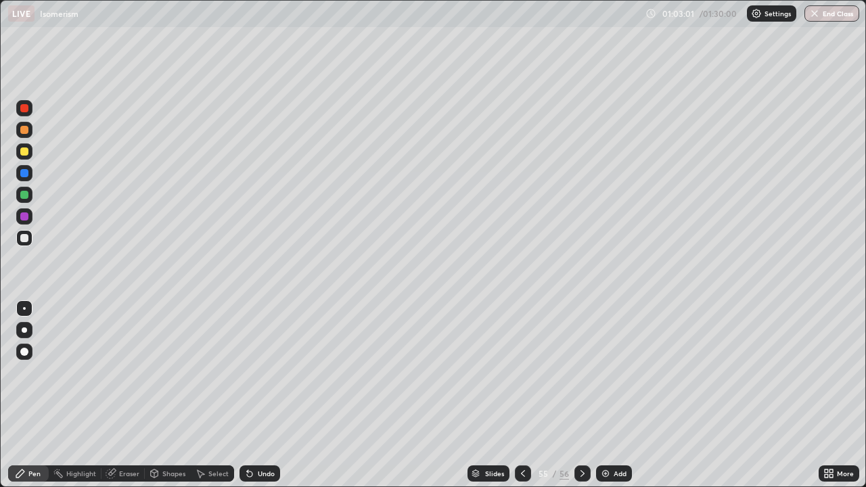
click at [565, 395] on div "56" at bounding box center [563, 473] width 9 height 12
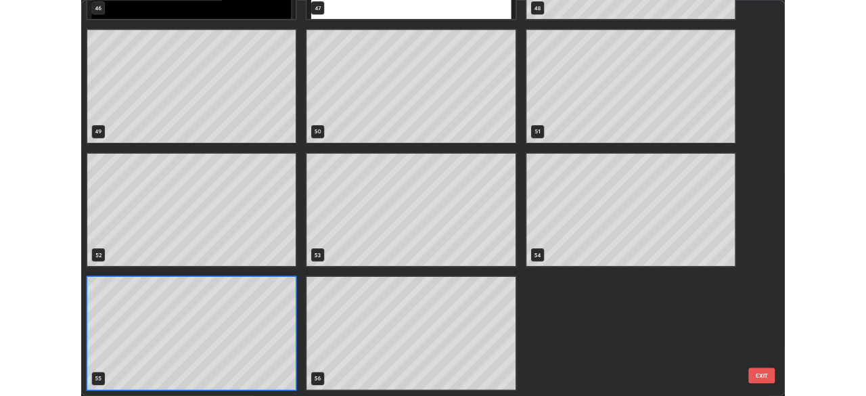
scroll to position [482, 858]
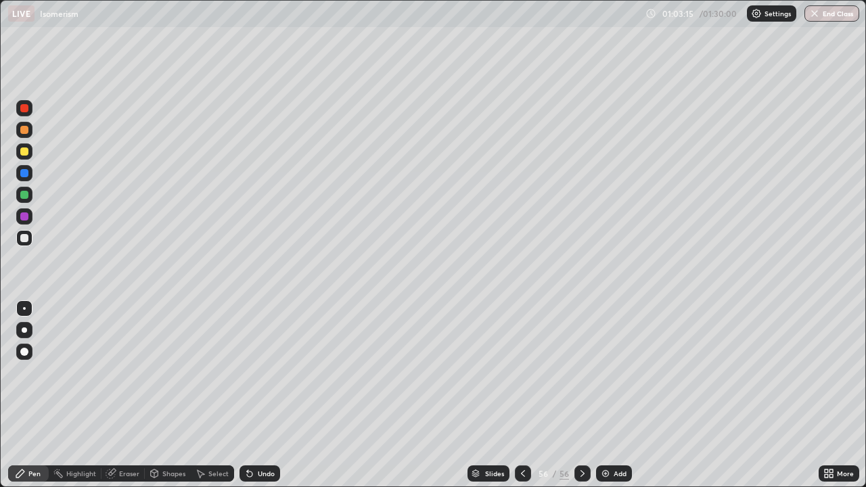
click at [521, 395] on icon at bounding box center [522, 473] width 11 height 11
click at [580, 395] on icon at bounding box center [582, 473] width 11 height 11
click at [515, 395] on div at bounding box center [523, 473] width 16 height 16
click at [580, 395] on icon at bounding box center [582, 473] width 11 height 11
click at [260, 395] on div "Undo" at bounding box center [266, 473] width 17 height 7
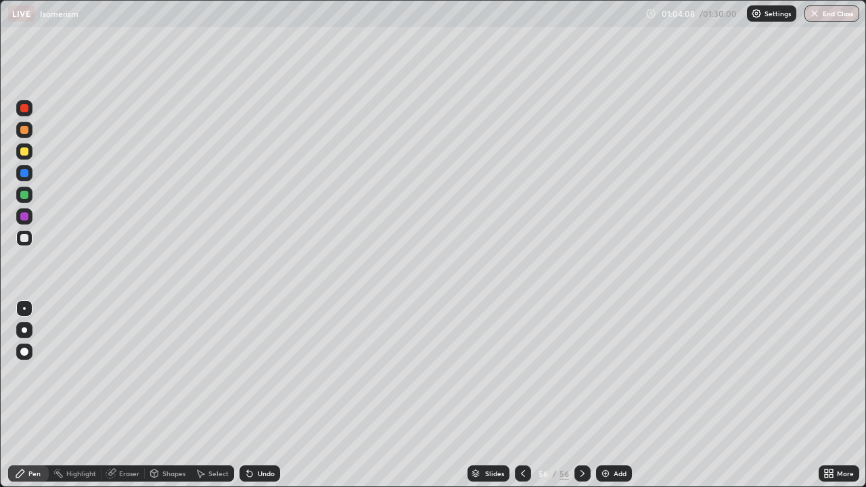
click at [260, 395] on div "Undo" at bounding box center [266, 473] width 17 height 7
click at [258, 395] on div "Undo" at bounding box center [266, 473] width 17 height 7
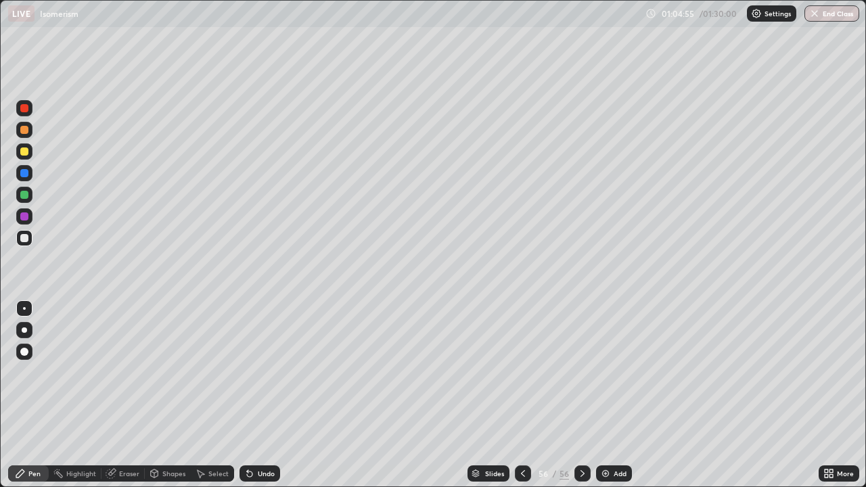
click at [24, 195] on div at bounding box center [24, 195] width 8 height 8
click at [521, 395] on icon at bounding box center [522, 473] width 11 height 11
click at [578, 395] on icon at bounding box center [582, 473] width 11 height 11
click at [519, 395] on icon at bounding box center [522, 473] width 11 height 11
click at [580, 395] on icon at bounding box center [582, 473] width 11 height 11
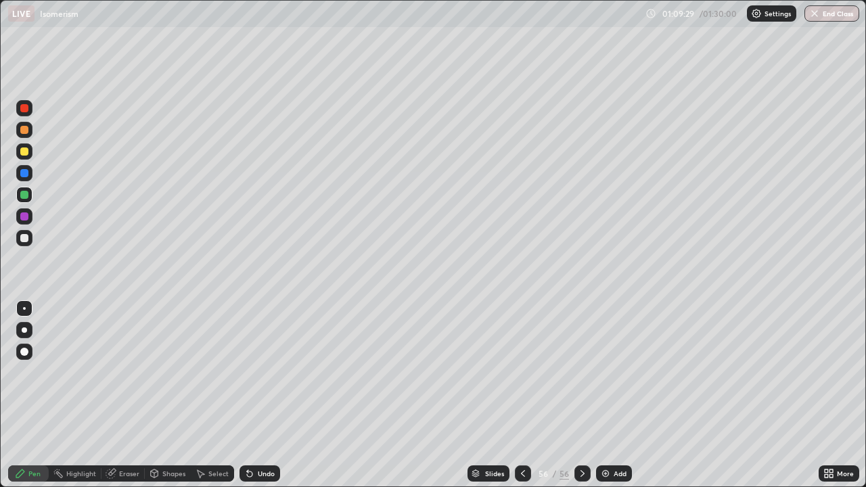
click at [580, 395] on div at bounding box center [582, 473] width 16 height 27
click at [609, 395] on img at bounding box center [605, 473] width 11 height 11
click at [28, 237] on div at bounding box center [24, 238] width 8 height 8
click at [172, 395] on div "Shapes" at bounding box center [168, 473] width 46 height 16
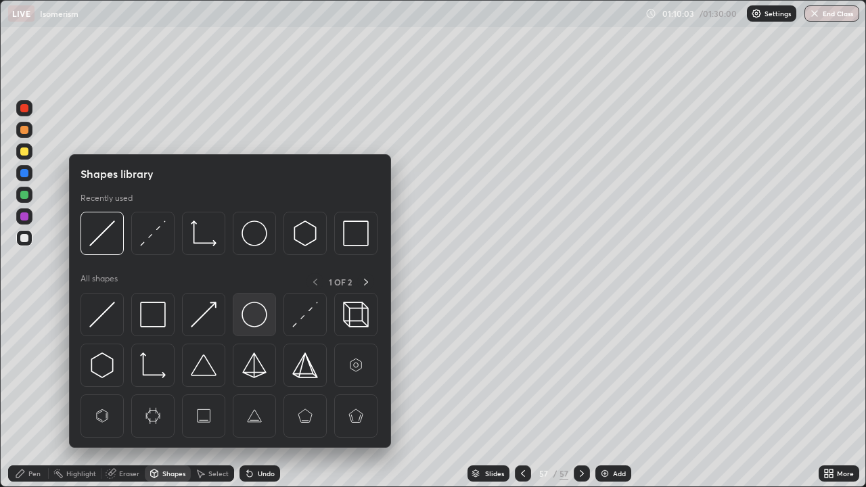
click at [275, 319] on div at bounding box center [254, 314] width 43 height 43
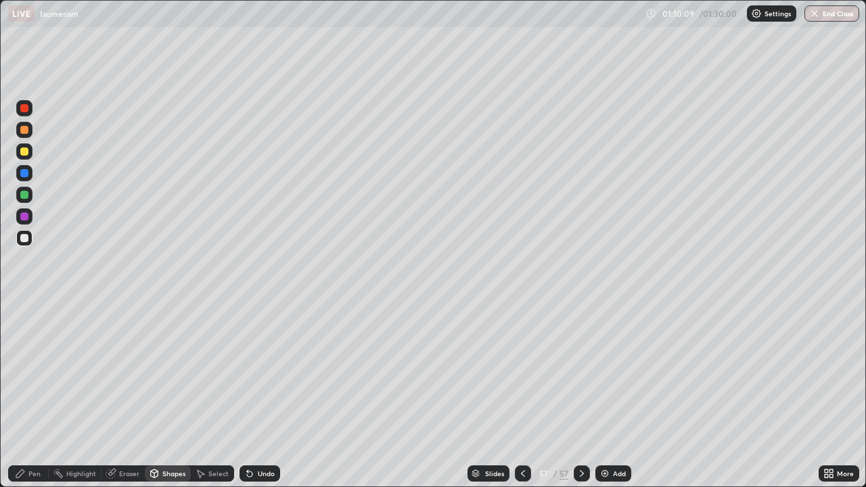
click at [37, 395] on div "Pen" at bounding box center [34, 473] width 12 height 7
click at [169, 395] on div "Shapes" at bounding box center [173, 473] width 23 height 7
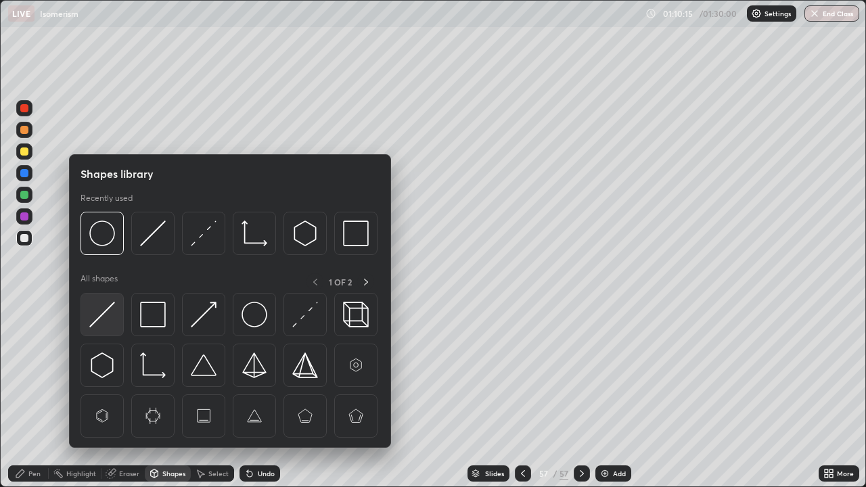
click at [110, 311] on img at bounding box center [102, 315] width 26 height 26
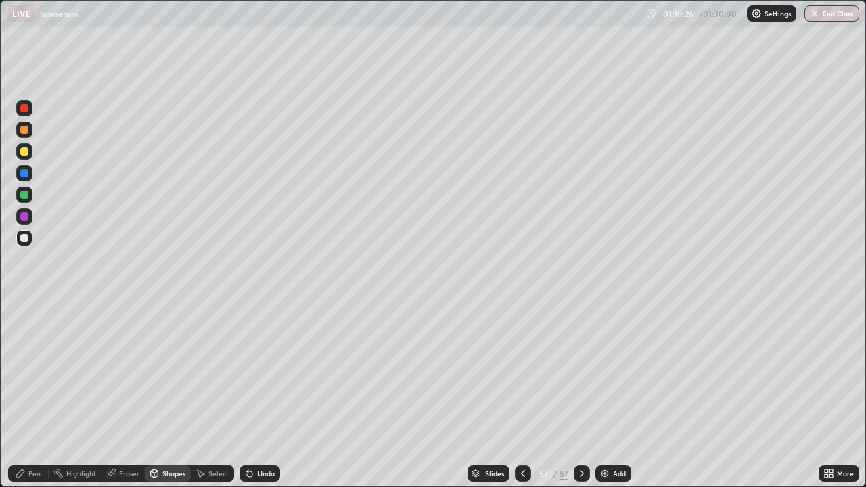
click at [31, 395] on div "Pen" at bounding box center [28, 473] width 41 height 16
click at [162, 395] on div "Shapes" at bounding box center [173, 473] width 23 height 7
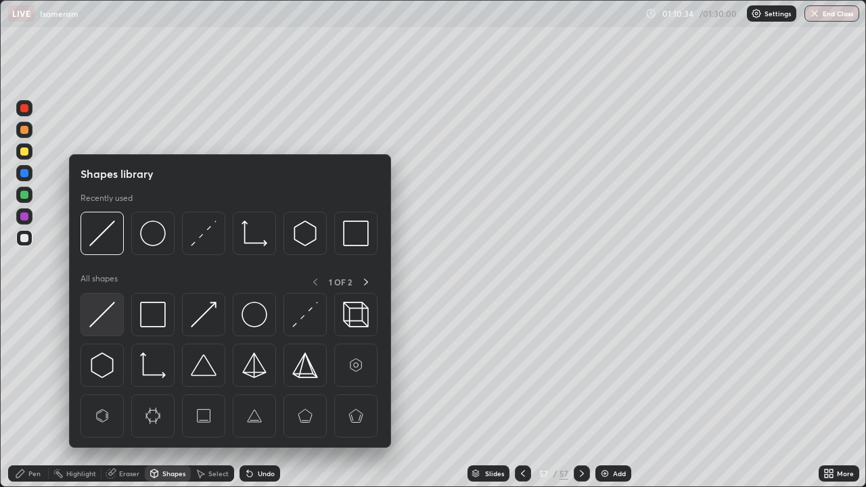
click at [107, 314] on img at bounding box center [102, 315] width 26 height 26
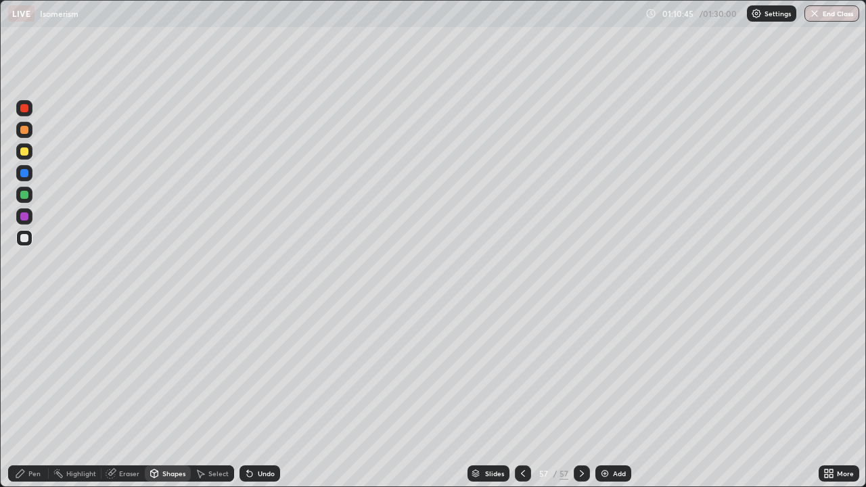
click at [258, 395] on div "Undo" at bounding box center [266, 473] width 17 height 7
click at [252, 395] on icon at bounding box center [249, 473] width 11 height 11
click at [214, 395] on div "Select" at bounding box center [212, 473] width 43 height 16
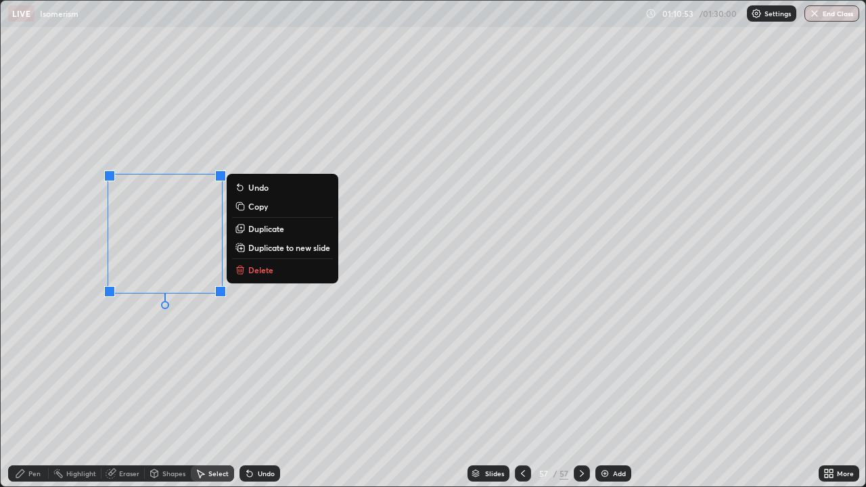
click at [269, 228] on p "Duplicate" at bounding box center [266, 228] width 36 height 11
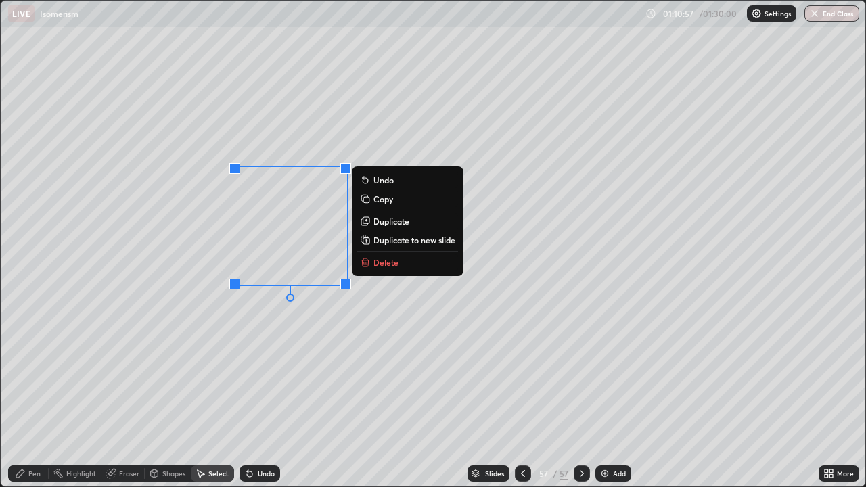
click at [388, 219] on p "Duplicate" at bounding box center [391, 221] width 36 height 11
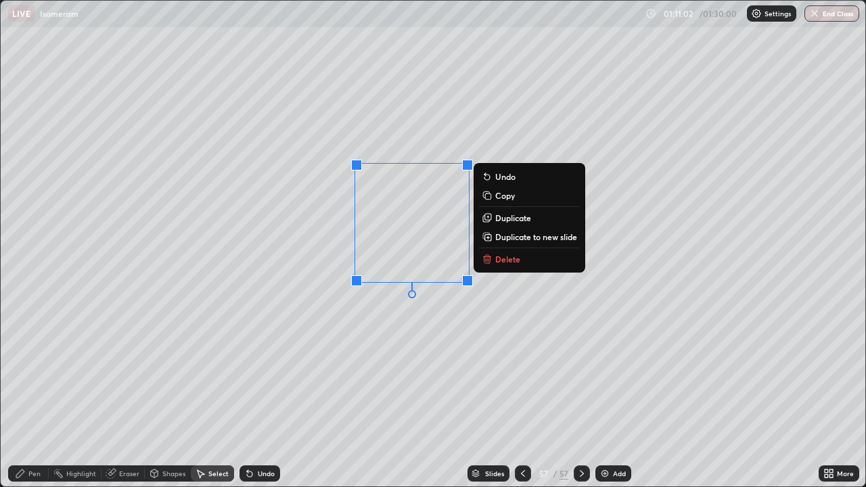
click at [268, 320] on div "0 ° Undo Copy Duplicate Duplicate to new slide Delete" at bounding box center [433, 244] width 864 height 486
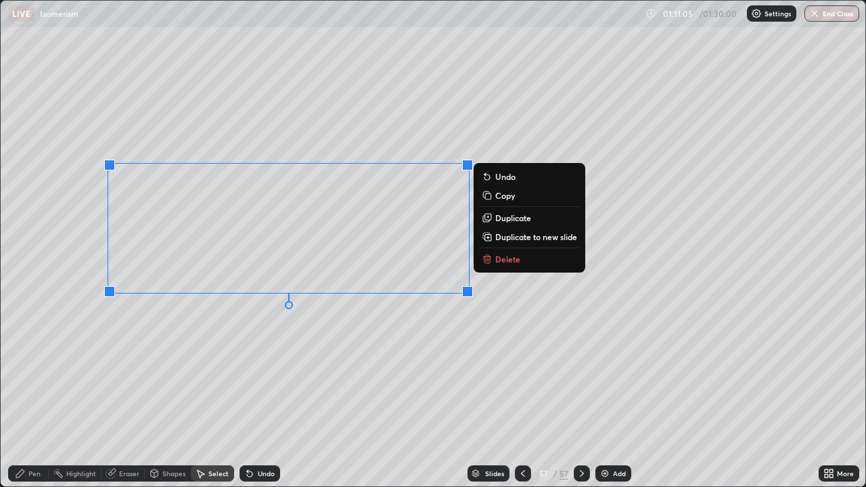
click at [508, 216] on p "Duplicate" at bounding box center [513, 217] width 36 height 11
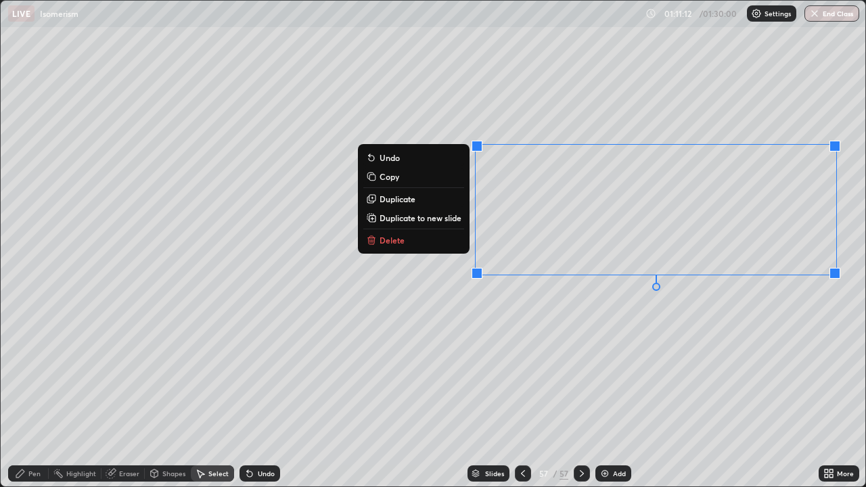
click at [39, 395] on div "Pen" at bounding box center [34, 473] width 12 height 7
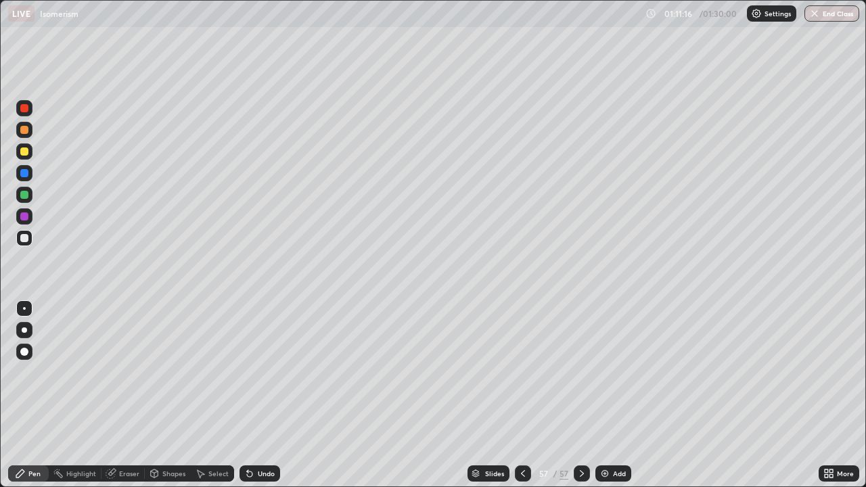
click at [262, 395] on div "Undo" at bounding box center [259, 473] width 41 height 16
click at [209, 395] on div "Select" at bounding box center [218, 473] width 20 height 7
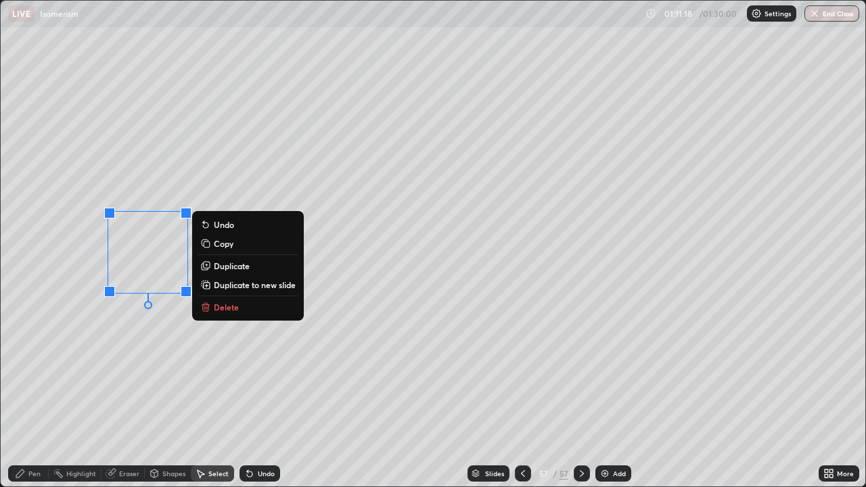
click at [126, 364] on div "0 ° Undo Copy Duplicate Duplicate to new slide Delete" at bounding box center [433, 244] width 864 height 486
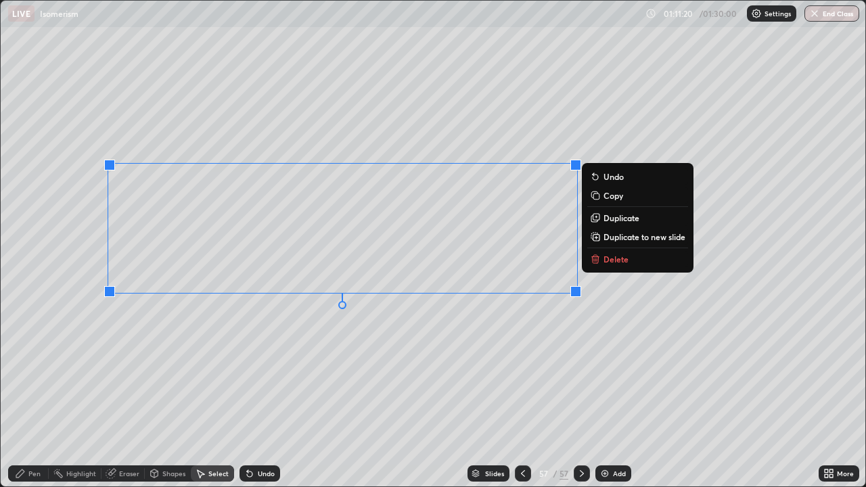
click at [665, 370] on div "0 ° Undo Copy Duplicate Duplicate to new slide Delete" at bounding box center [433, 244] width 864 height 486
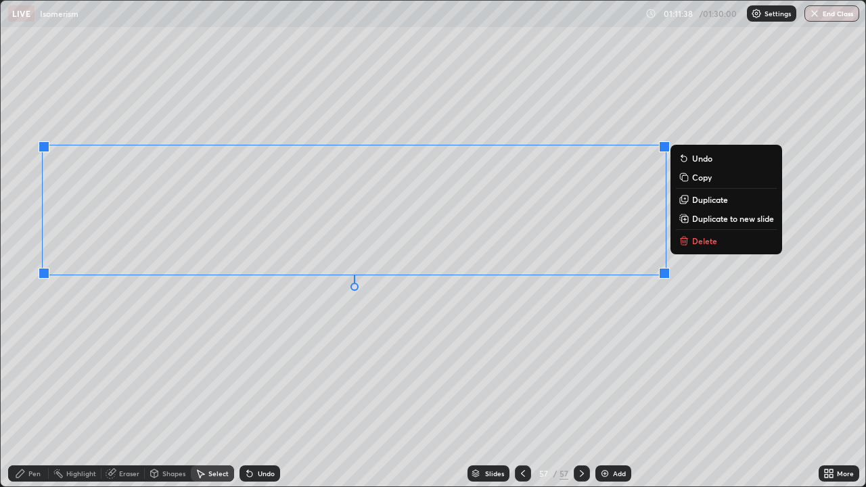
click at [213, 395] on div "Select" at bounding box center [218, 473] width 20 height 7
click at [83, 312] on div "0 ° Undo Copy Duplicate Duplicate to new slide Delete" at bounding box center [433, 244] width 864 height 486
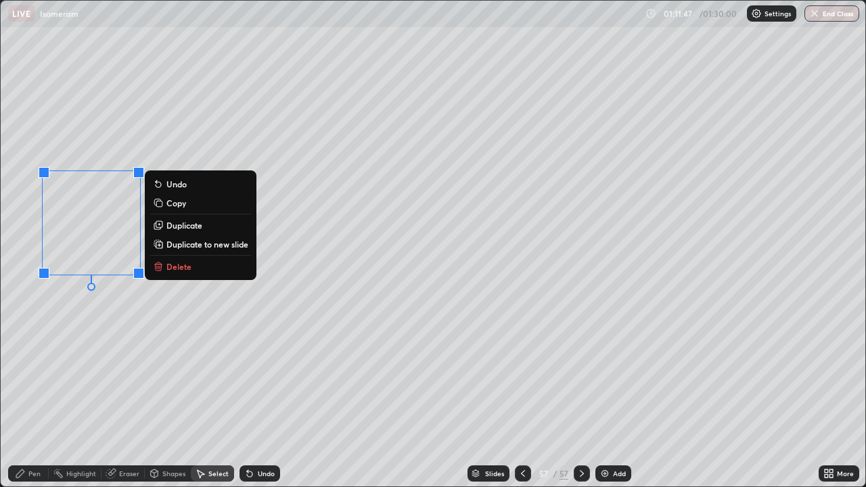
click at [187, 228] on p "Duplicate" at bounding box center [184, 225] width 36 height 11
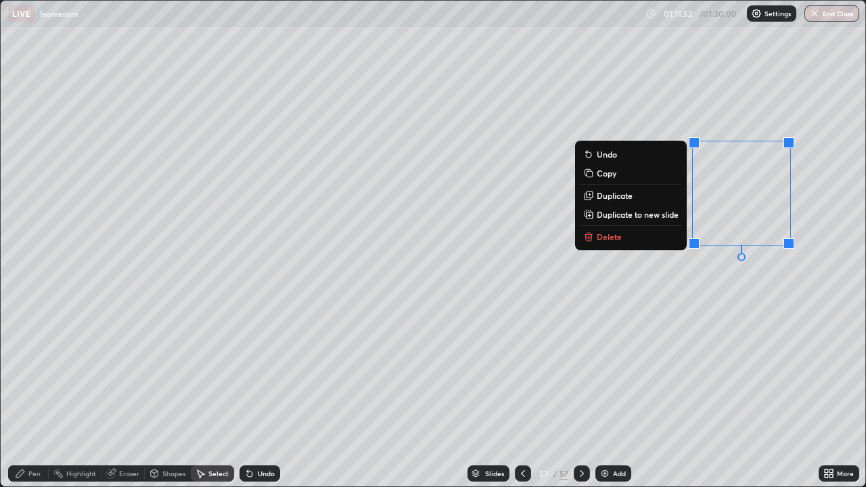
click at [38, 395] on div "Pen" at bounding box center [34, 473] width 12 height 7
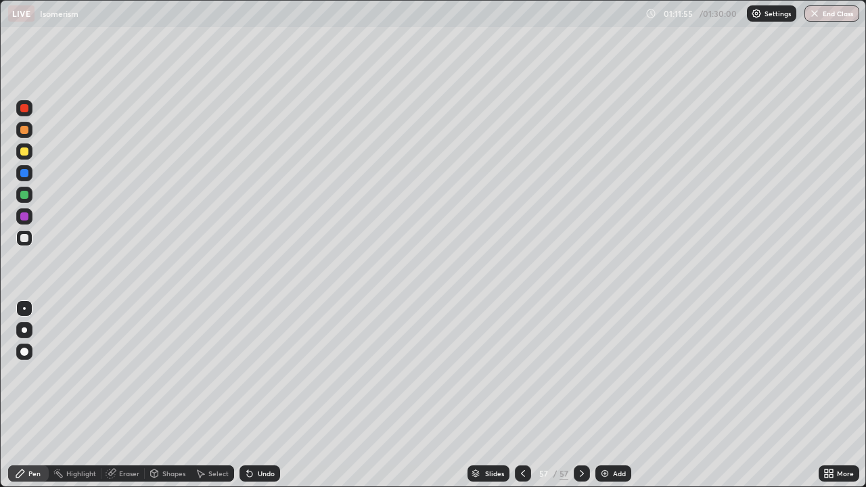
click at [837, 395] on div "More" at bounding box center [845, 473] width 17 height 7
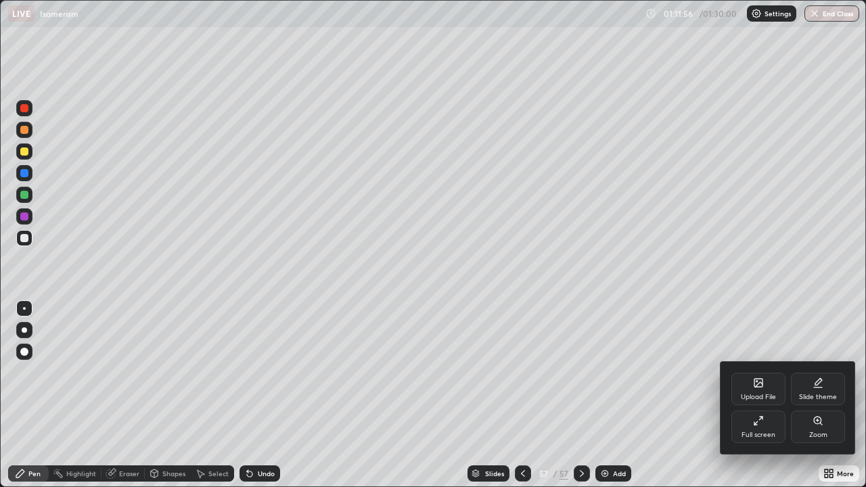
click at [761, 395] on div "Full screen" at bounding box center [758, 434] width 34 height 7
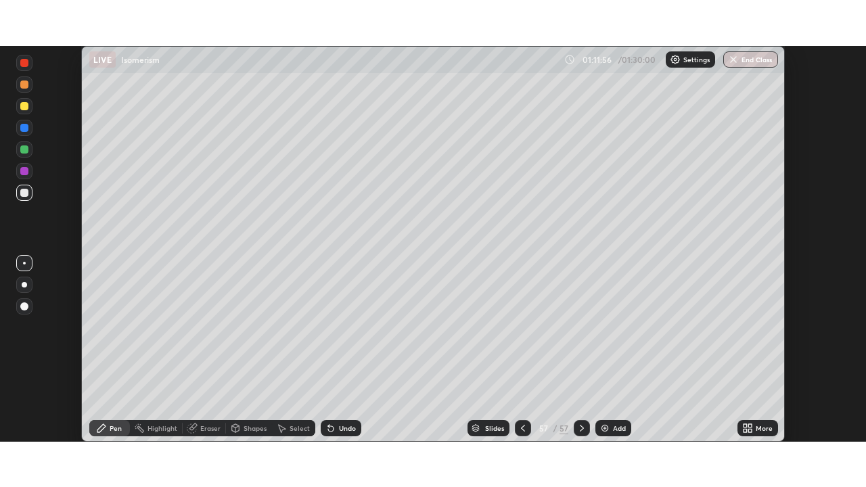
scroll to position [67231, 66761]
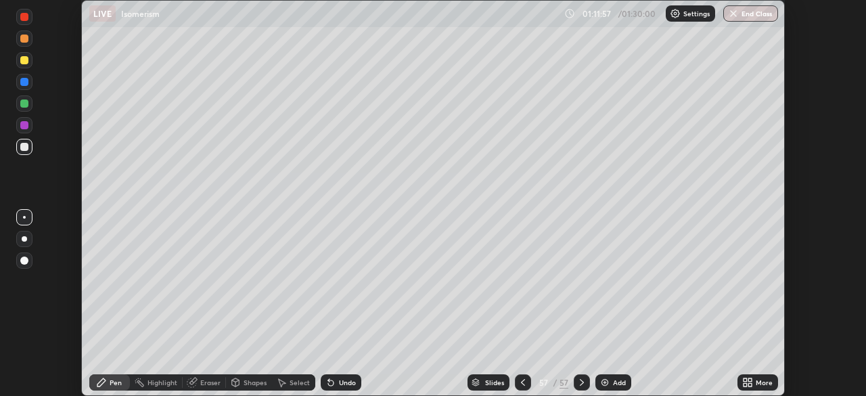
click at [761, 375] on div "More" at bounding box center [757, 382] width 41 height 16
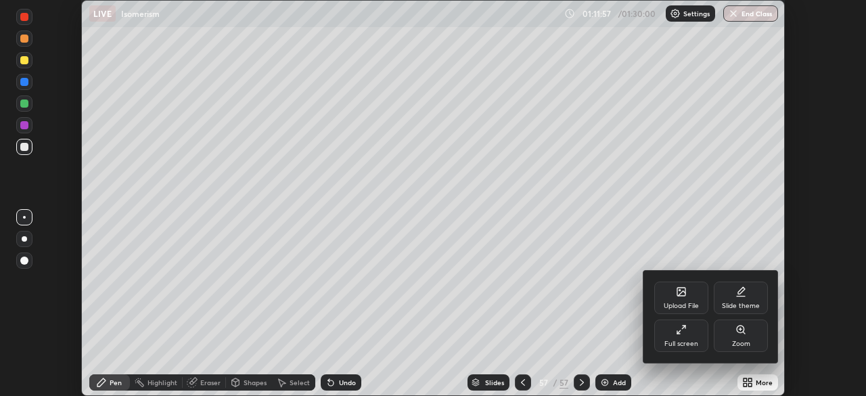
click at [692, 344] on div "Full screen" at bounding box center [681, 343] width 34 height 7
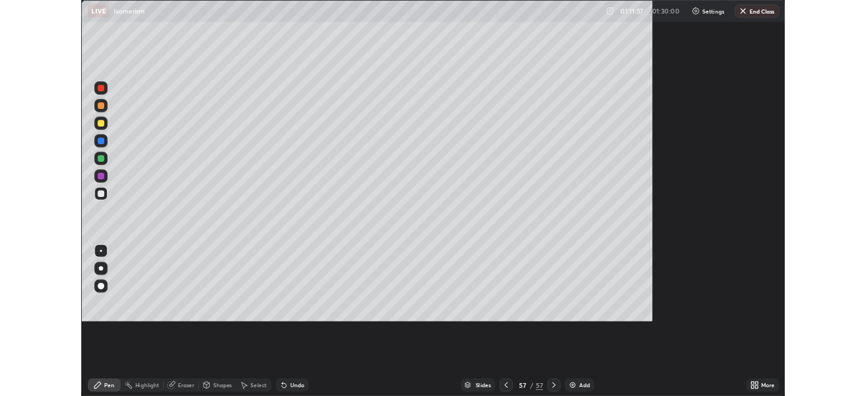
scroll to position [487, 866]
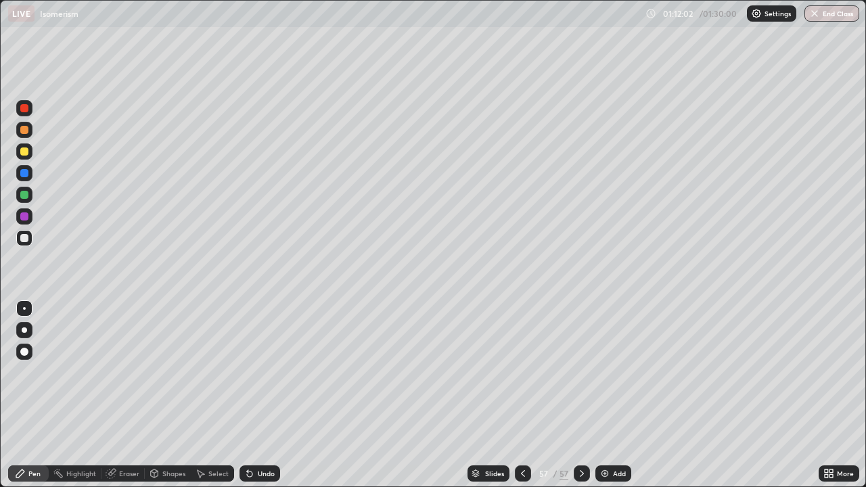
click at [26, 194] on div at bounding box center [24, 195] width 8 height 8
click at [521, 395] on icon at bounding box center [522, 473] width 11 height 11
click at [580, 395] on icon at bounding box center [581, 473] width 11 height 11
click at [29, 196] on div at bounding box center [24, 195] width 16 height 16
click at [30, 157] on div at bounding box center [24, 151] width 16 height 16
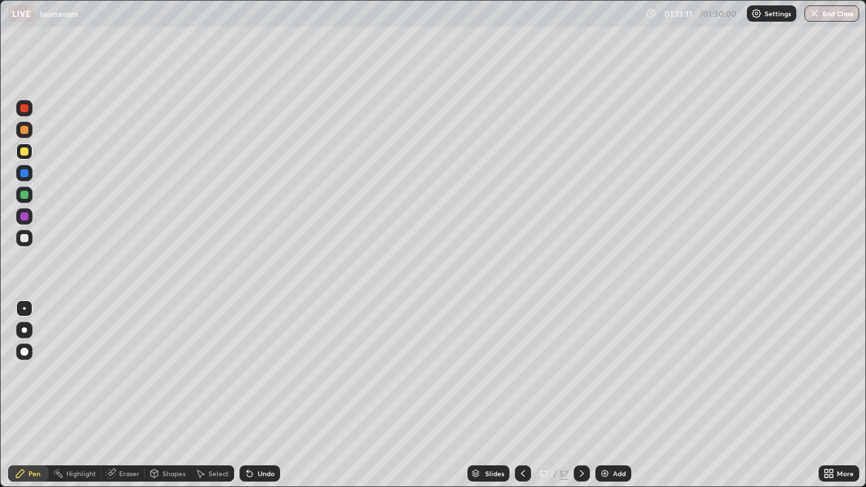
click at [23, 156] on div at bounding box center [24, 151] width 16 height 16
click at [26, 238] on div at bounding box center [24, 238] width 8 height 8
click at [22, 194] on div at bounding box center [24, 195] width 8 height 8
click at [127, 395] on div "Eraser" at bounding box center [122, 473] width 43 height 16
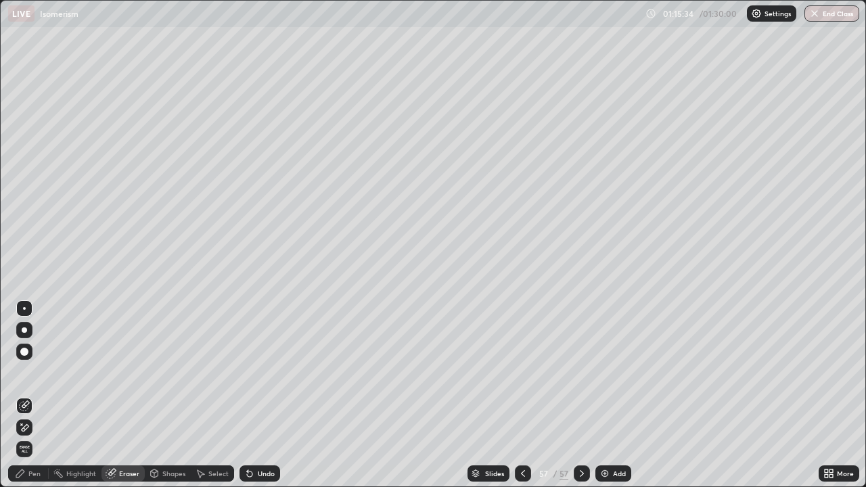
click at [31, 395] on div "Pen" at bounding box center [28, 473] width 41 height 16
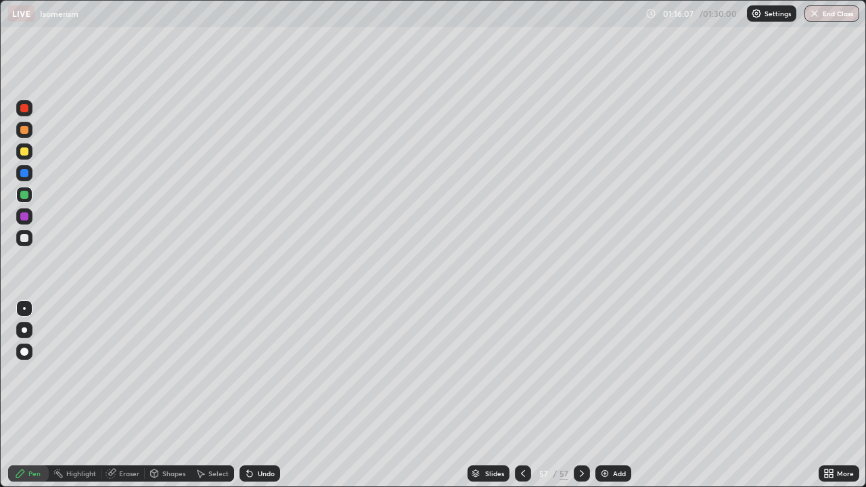
click at [22, 241] on div at bounding box center [24, 238] width 8 height 8
click at [24, 238] on div at bounding box center [24, 238] width 8 height 8
click at [271, 395] on div "Undo" at bounding box center [259, 473] width 41 height 16
click at [265, 395] on div "Undo" at bounding box center [266, 473] width 17 height 7
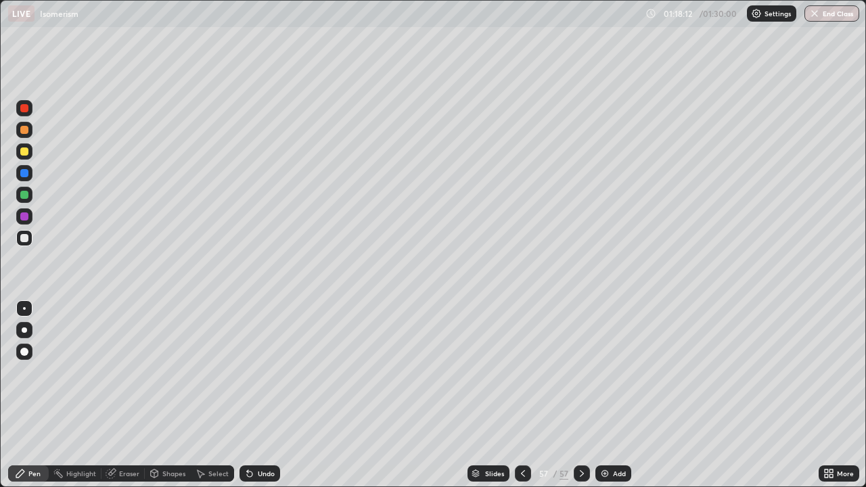
click at [261, 395] on div "Undo" at bounding box center [266, 473] width 17 height 7
click at [258, 395] on div "Undo" at bounding box center [266, 473] width 17 height 7
click at [267, 395] on div "Undo" at bounding box center [266, 473] width 17 height 7
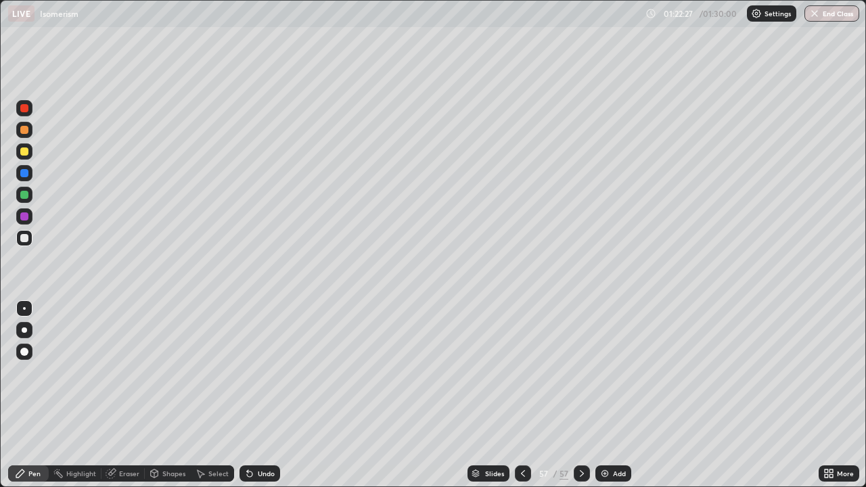
click at [260, 395] on div "Undo" at bounding box center [259, 473] width 41 height 16
click at [266, 395] on div "Undo" at bounding box center [266, 473] width 17 height 7
click at [269, 395] on div "Undo" at bounding box center [266, 473] width 17 height 7
click at [272, 395] on div "Undo" at bounding box center [266, 473] width 17 height 7
click at [580, 395] on icon at bounding box center [581, 473] width 11 height 11
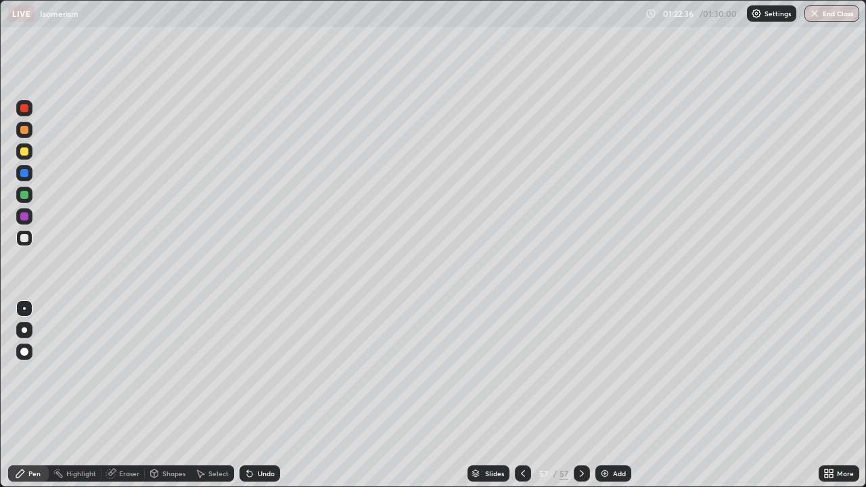
click at [619, 395] on div "Add" at bounding box center [619, 473] width 13 height 7
click at [177, 395] on div "Shapes" at bounding box center [173, 473] width 23 height 7
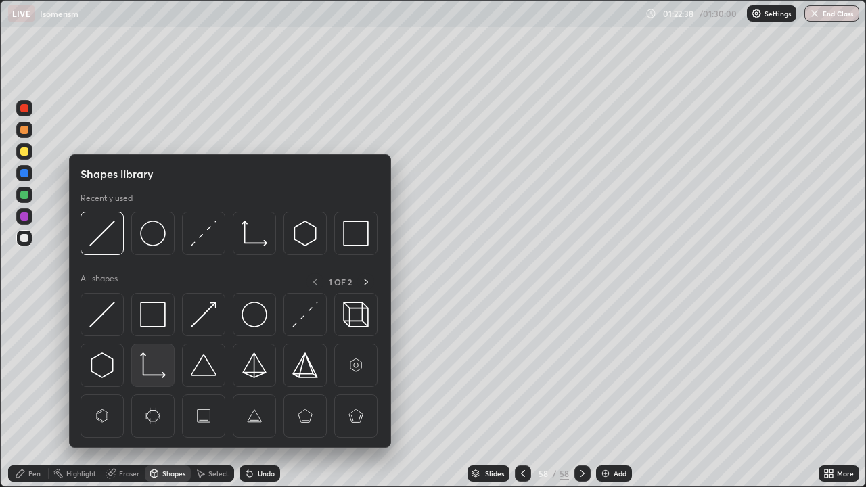
click at [153, 365] on img at bounding box center [153, 365] width 26 height 26
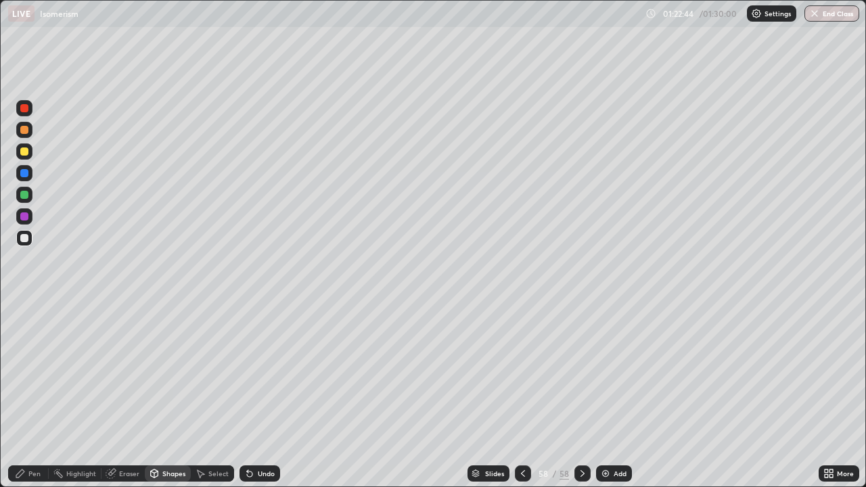
click at [183, 395] on div "Shapes" at bounding box center [173, 473] width 23 height 7
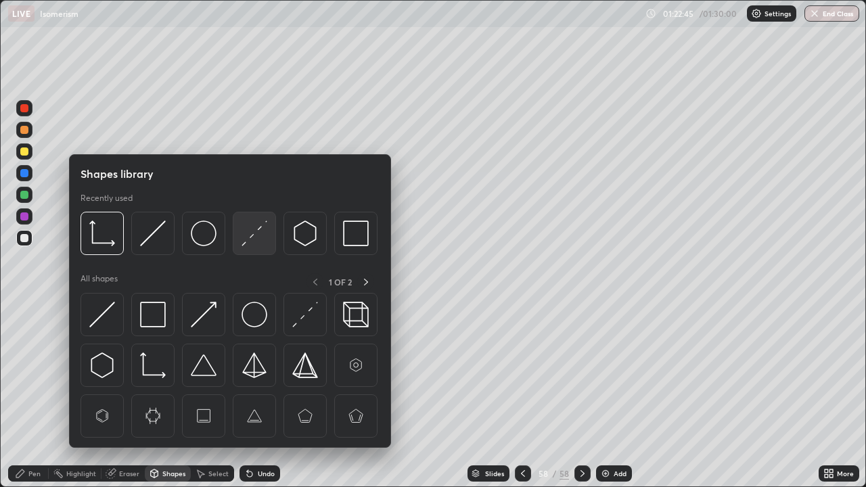
click at [252, 235] on img at bounding box center [254, 233] width 26 height 26
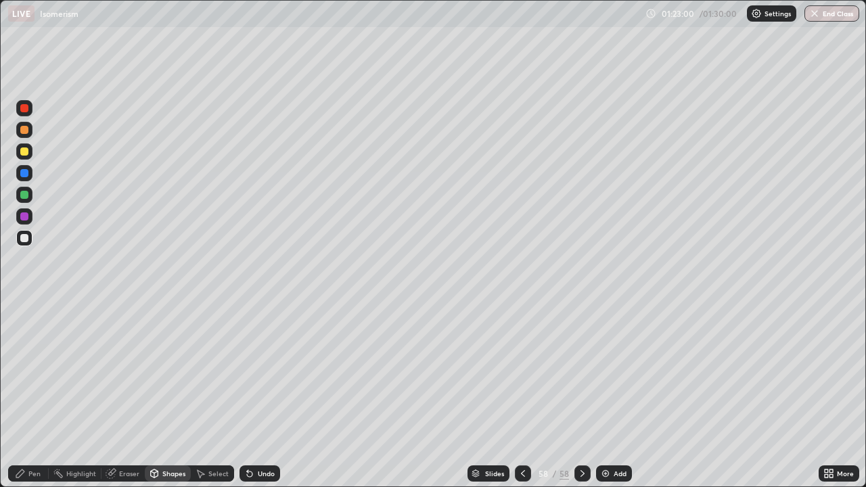
click at [266, 395] on div "Undo" at bounding box center [266, 473] width 17 height 7
click at [38, 395] on div "Pen" at bounding box center [34, 473] width 12 height 7
click at [29, 174] on div at bounding box center [24, 173] width 16 height 16
click at [523, 395] on icon at bounding box center [522, 473] width 11 height 11
click at [574, 395] on div at bounding box center [582, 473] width 16 height 16
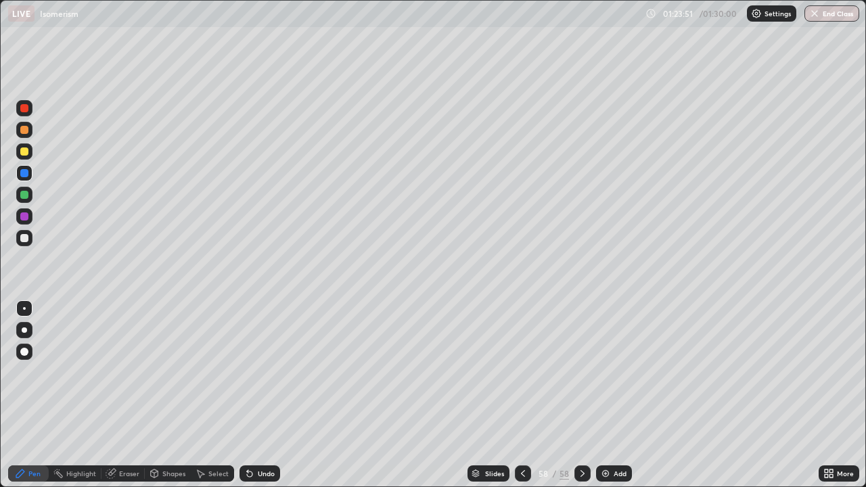
click at [24, 131] on div at bounding box center [24, 130] width 8 height 8
click at [263, 395] on div "Undo" at bounding box center [259, 473] width 41 height 16
click at [28, 222] on div at bounding box center [24, 216] width 16 height 16
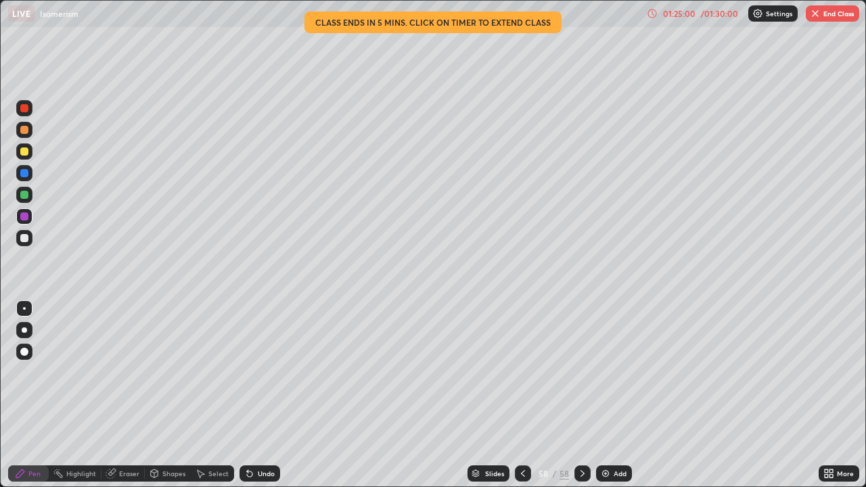
click at [37, 395] on div "Pen" at bounding box center [34, 473] width 12 height 7
click at [27, 175] on div at bounding box center [24, 173] width 8 height 8
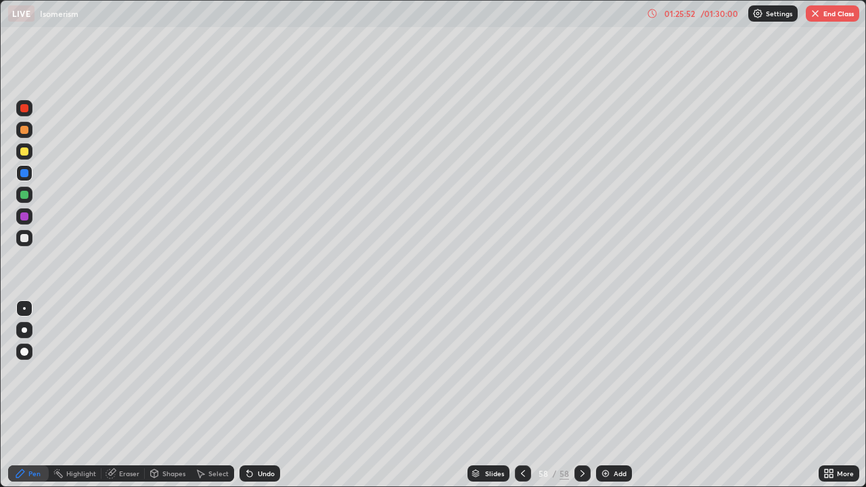
click at [521, 395] on icon at bounding box center [522, 473] width 11 height 11
click at [586, 395] on div at bounding box center [582, 473] width 16 height 16
click at [218, 395] on div "Select" at bounding box center [218, 473] width 20 height 7
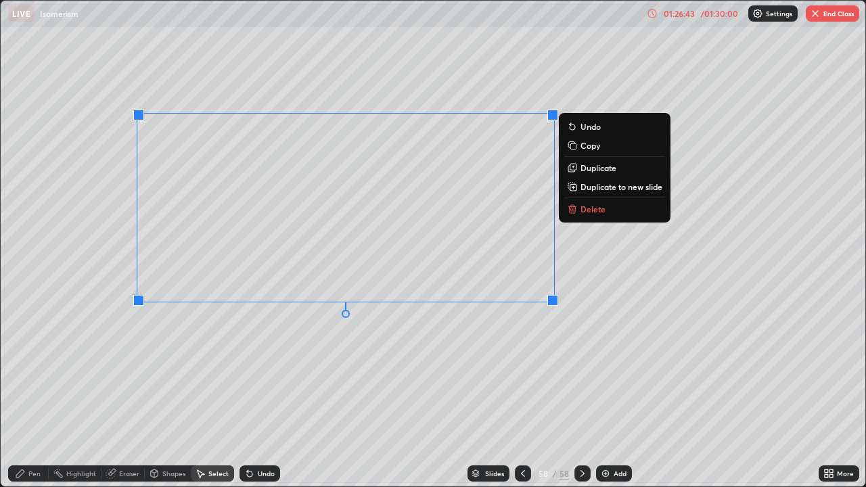
click at [186, 348] on div "0 ° Undo Copy Duplicate Duplicate to new slide Delete" at bounding box center [433, 244] width 864 height 486
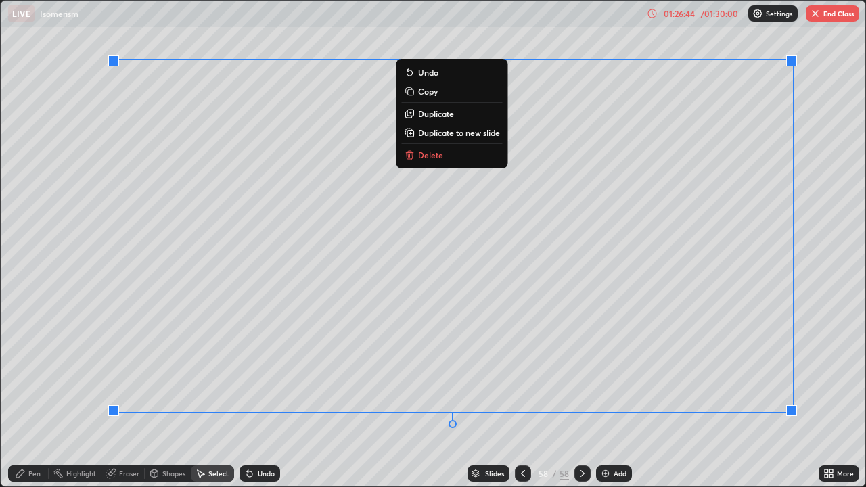
click at [62, 395] on div "0 ° Undo Copy Duplicate Duplicate to new slide Delete" at bounding box center [433, 244] width 864 height 486
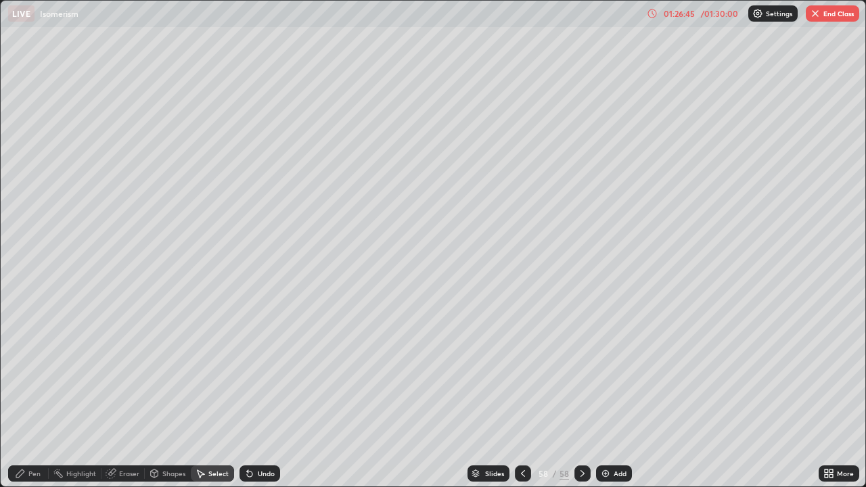
click at [28, 395] on div "Pen" at bounding box center [28, 473] width 41 height 16
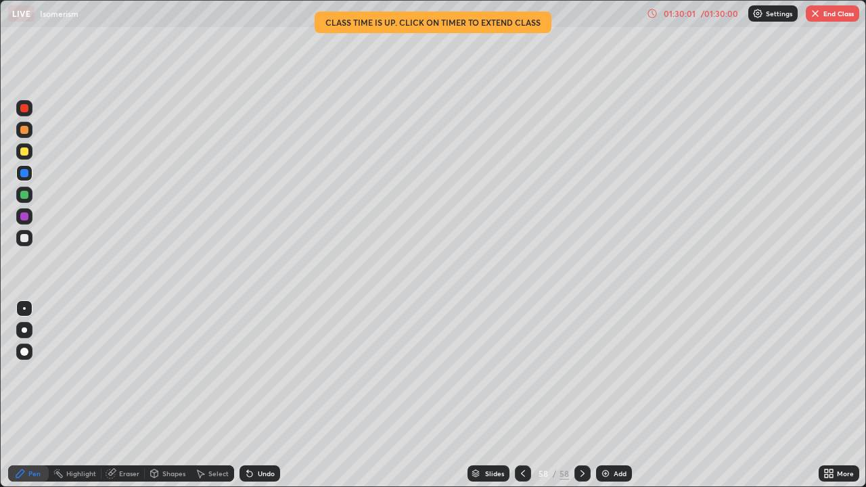
click at [521, 395] on icon at bounding box center [522, 473] width 11 height 11
click at [522, 395] on icon at bounding box center [522, 473] width 11 height 11
click at [521, 395] on icon at bounding box center [523, 473] width 4 height 7
click at [521, 395] on icon at bounding box center [522, 473] width 11 height 11
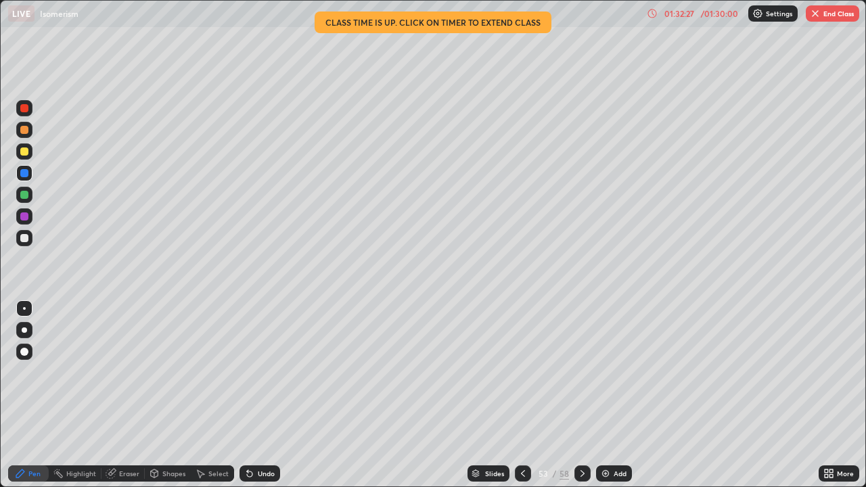
click at [522, 395] on icon at bounding box center [522, 473] width 11 height 11
click at [522, 395] on icon at bounding box center [523, 473] width 4 height 7
click at [523, 395] on div at bounding box center [523, 473] width 16 height 27
click at [521, 395] on icon at bounding box center [522, 473] width 11 height 11
click at [547, 395] on div "49 / 58" at bounding box center [553, 473] width 76 height 27
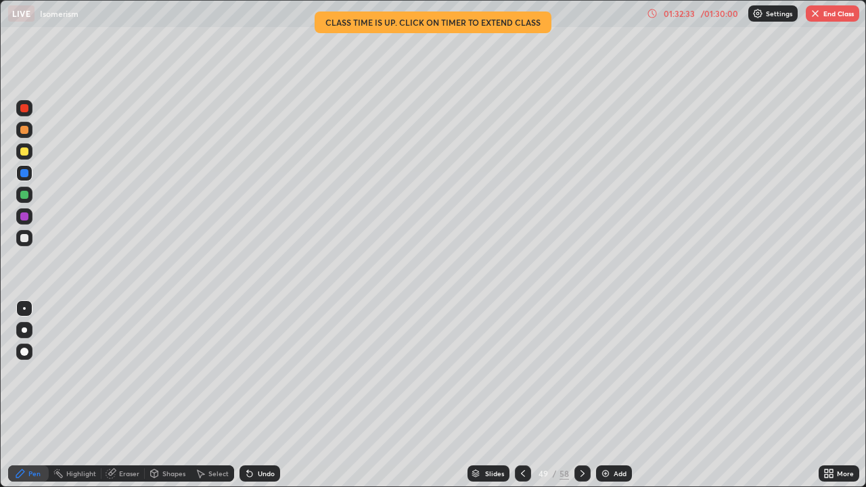
click at [523, 395] on icon at bounding box center [522, 473] width 11 height 11
click at [522, 395] on icon at bounding box center [522, 473] width 11 height 11
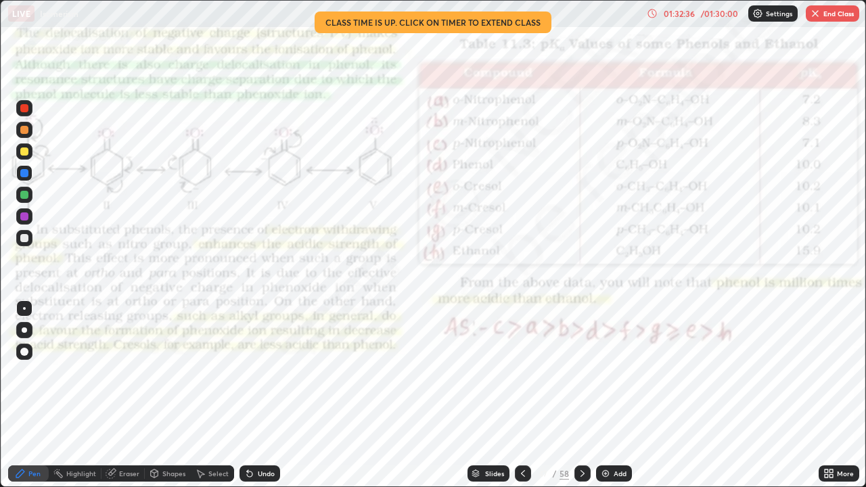
click at [837, 19] on button "End Class" at bounding box center [831, 13] width 53 height 16
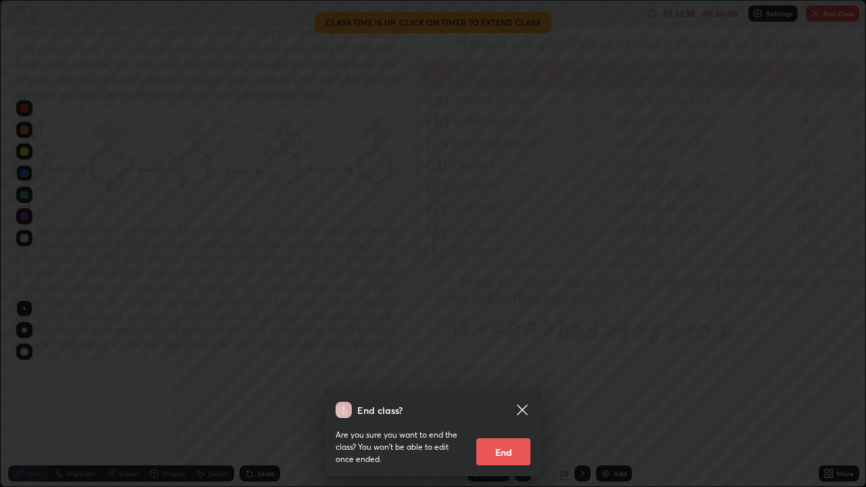
click at [517, 395] on button "End" at bounding box center [503, 451] width 54 height 27
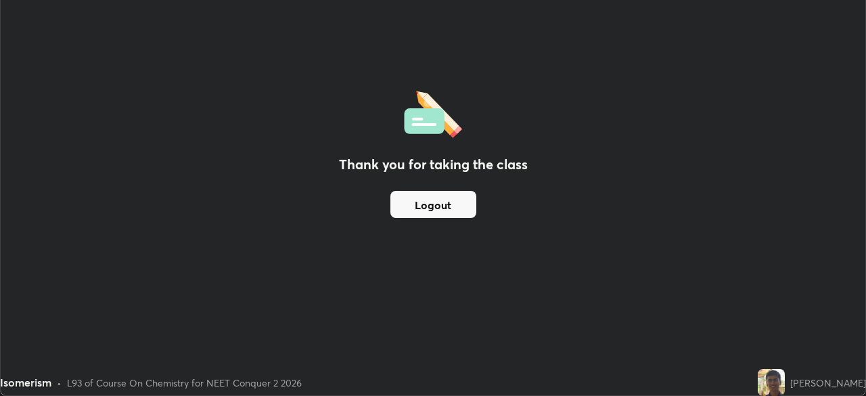
scroll to position [67231, 66761]
